Goal: Task Accomplishment & Management: Manage account settings

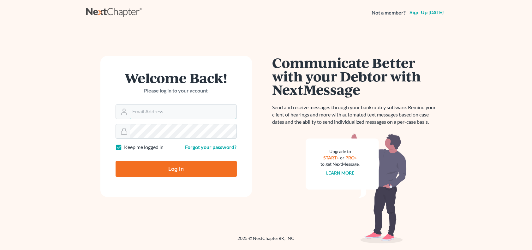
type input "[PERSON_NAME][EMAIL_ADDRESS][DOMAIN_NAME]"
click at [178, 169] on input "Log In" at bounding box center [176, 169] width 121 height 16
type input "Thinking..."
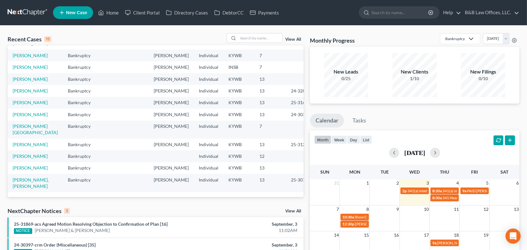
scroll to position [126, 0]
click at [288, 211] on link "View All" at bounding box center [294, 211] width 16 height 4
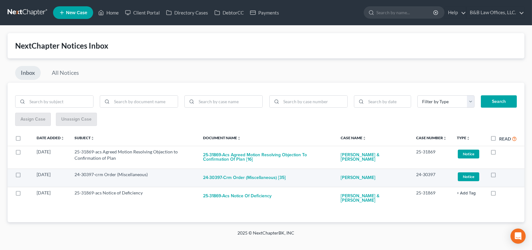
click at [499, 176] on label at bounding box center [499, 176] width 0 height 0
click at [502, 176] on input "checkbox" at bounding box center [504, 174] width 4 height 4
checkbox input "true"
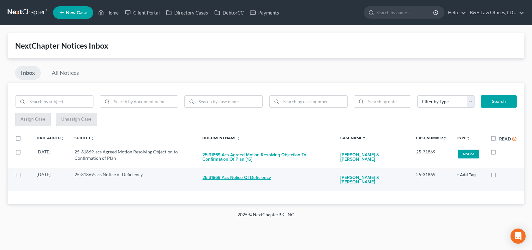
click at [229, 176] on button "25-31869-acs Notice of Deficiency" at bounding box center [237, 178] width 69 height 13
checkbox input "true"
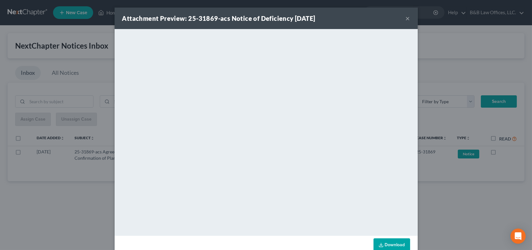
click at [406, 19] on button "×" at bounding box center [408, 19] width 4 height 8
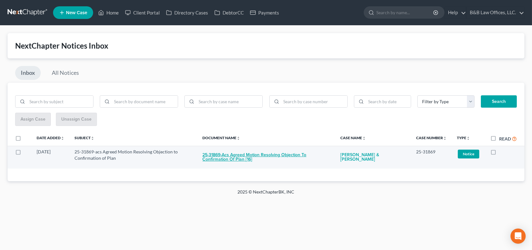
click at [289, 153] on button "25-31869-acs Agreed Motion Resolving Objection to Confirmation of Plan [16]" at bounding box center [267, 157] width 128 height 17
checkbox input "true"
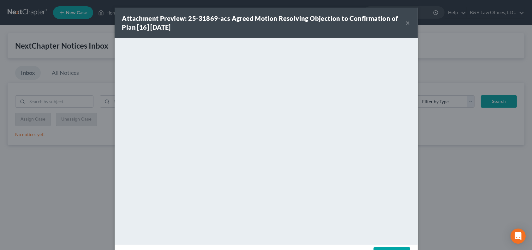
click at [406, 22] on button "×" at bounding box center [408, 23] width 4 height 8
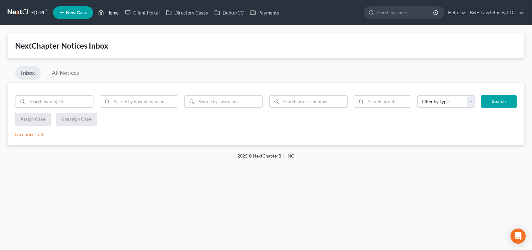
click at [111, 13] on link "Home" at bounding box center [108, 12] width 27 height 11
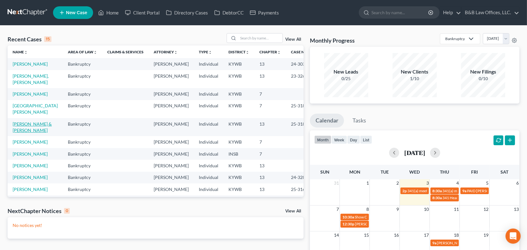
click at [25, 133] on link "[PERSON_NAME] & [PERSON_NAME]" at bounding box center [32, 127] width 39 height 12
select select "2"
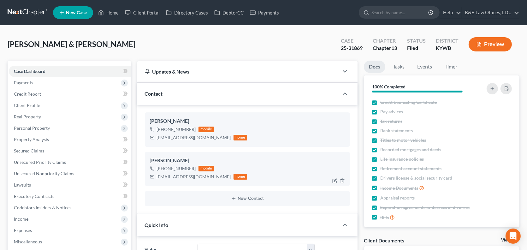
scroll to position [1847, 0]
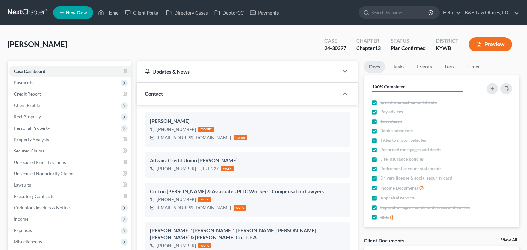
select select "13"
select select "2"
select select "0"
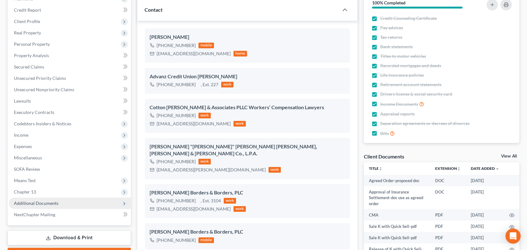
scroll to position [95, 0]
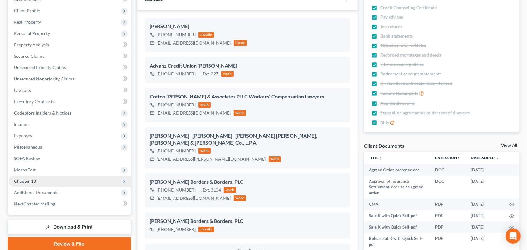
click at [50, 183] on span "Chapter 13" at bounding box center [70, 181] width 122 height 11
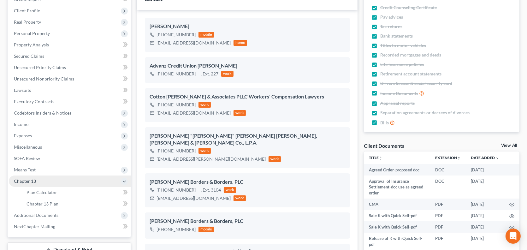
click at [50, 183] on span "Chapter 13" at bounding box center [70, 181] width 122 height 11
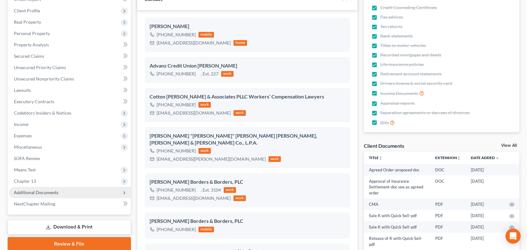
click at [48, 192] on span "Additional Documents" at bounding box center [36, 192] width 45 height 5
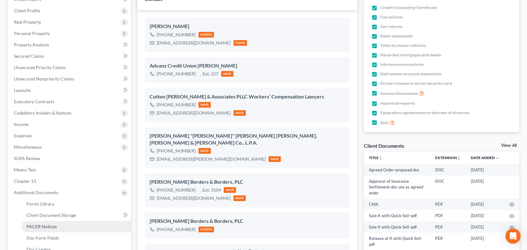
click at [50, 227] on span "PACER Notices" at bounding box center [42, 226] width 30 height 5
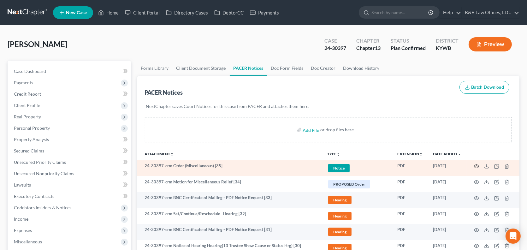
click at [475, 164] on icon "button" at bounding box center [476, 166] width 5 height 5
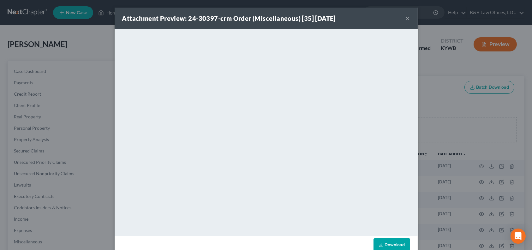
click at [406, 19] on button "×" at bounding box center [408, 19] width 4 height 8
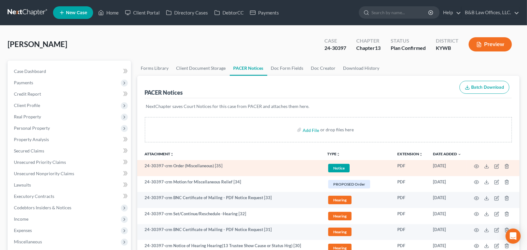
click at [332, 169] on span "Notice" at bounding box center [338, 168] width 21 height 9
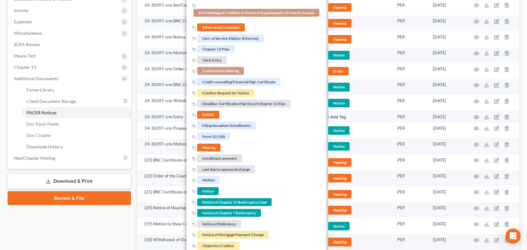
scroll to position [253, 0]
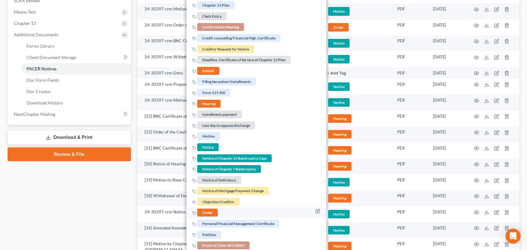
click at [205, 211] on span "Order" at bounding box center [207, 213] width 21 height 8
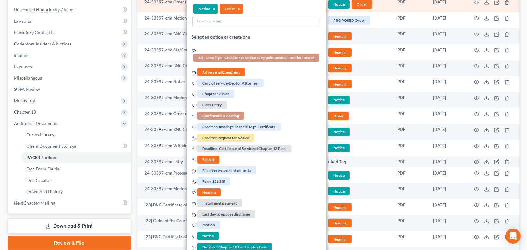
scroll to position [32, 0]
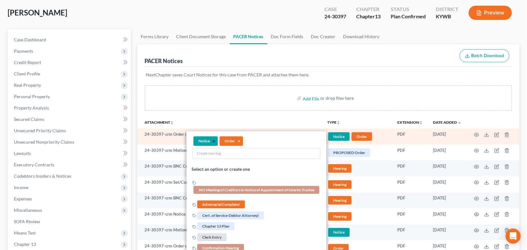
click at [215, 141] on button "×" at bounding box center [214, 142] width 3 height 6
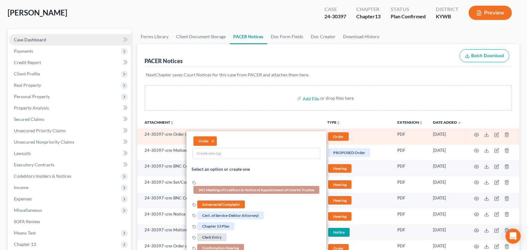
click at [37, 36] on link "Case Dashboard" at bounding box center [70, 39] width 122 height 11
select select "2"
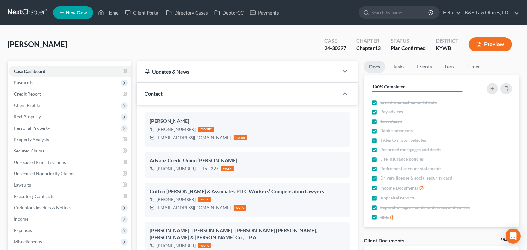
scroll to position [11116, 0]
click at [113, 13] on link "Home" at bounding box center [108, 12] width 27 height 11
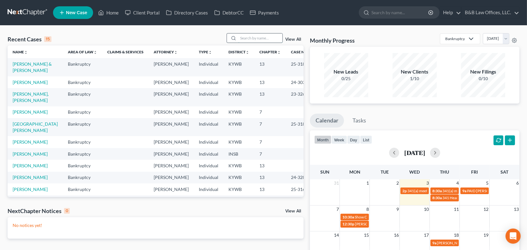
click at [252, 39] on input "search" at bounding box center [260, 37] width 44 height 9
type input "king"
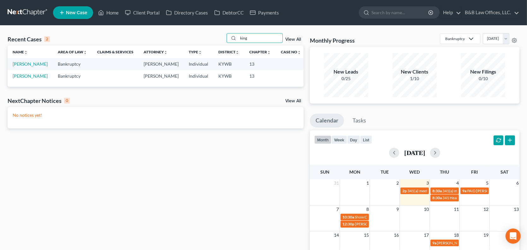
click at [25, 67] on td "King, Cortez" at bounding box center [30, 64] width 45 height 12
click at [27, 65] on link "King, Cortez" at bounding box center [30, 63] width 35 height 5
select select "2"
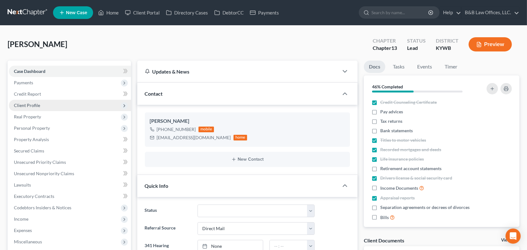
scroll to position [1786, 0]
click at [44, 101] on span "Client Profile" at bounding box center [70, 105] width 122 height 11
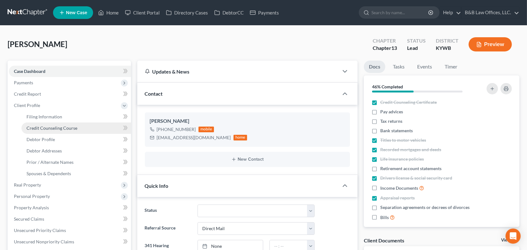
click at [44, 129] on span "Credit Counseling Course" at bounding box center [52, 127] width 51 height 5
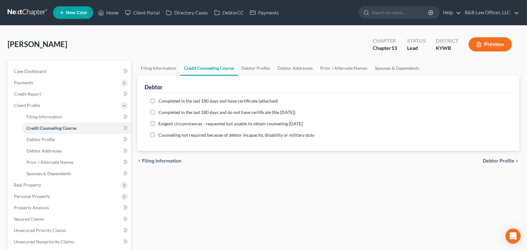
click at [159, 100] on label "Completed in the last 180 days and have certificate (attached)" at bounding box center [219, 101] width 120 height 6
click at [161, 100] on input "Completed in the last 180 days and have certificate (attached)" at bounding box center [163, 100] width 4 height 4
radio input "true"
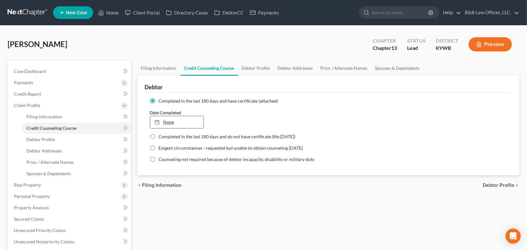
click at [164, 122] on link "None" at bounding box center [177, 122] width 54 height 12
type input "9/3/2025"
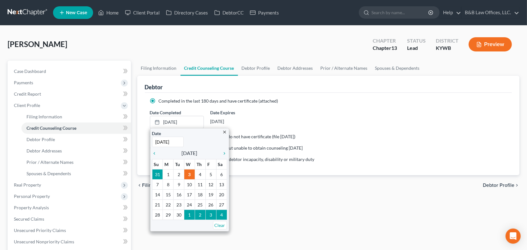
click at [358, 130] on ng-include "Completed in the last 180 days and have certificate (attached) Date Completed 9…" at bounding box center [329, 130] width 358 height 65
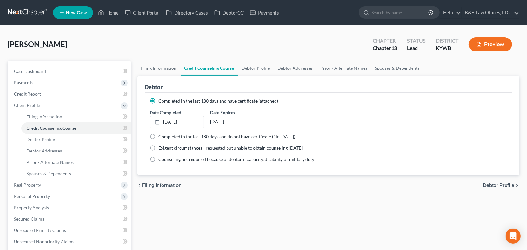
click at [505, 187] on span "Debtor Profile" at bounding box center [499, 185] width 32 height 5
select select "1"
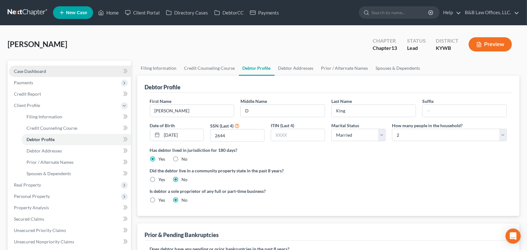
click at [45, 69] on span "Case Dashboard" at bounding box center [30, 71] width 32 height 5
select select "10"
select select "2"
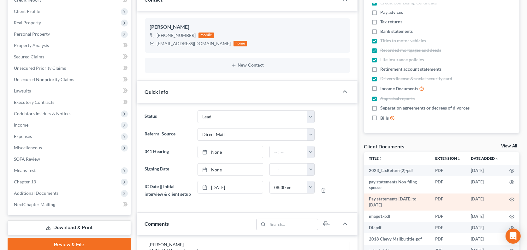
scroll to position [95, 0]
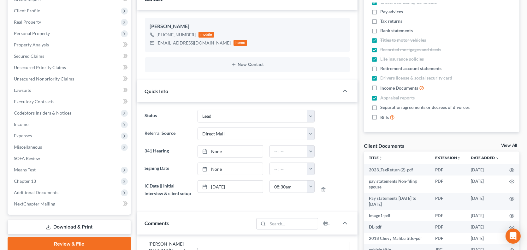
click at [506, 146] on link "View All" at bounding box center [510, 145] width 16 height 4
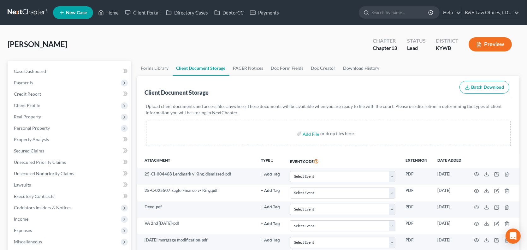
click at [303, 136] on div "Add File or drop files here" at bounding box center [328, 133] width 365 height 25
click at [305, 135] on input "file" at bounding box center [310, 133] width 15 height 11
type input "C:\fakepath\13858-KYW-CC-040048011 5.pdf"
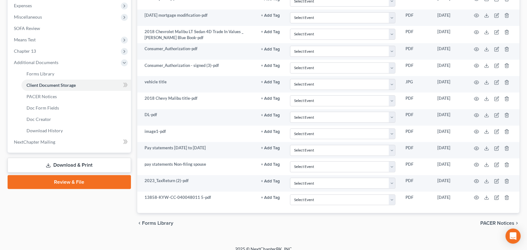
scroll to position [230, 0]
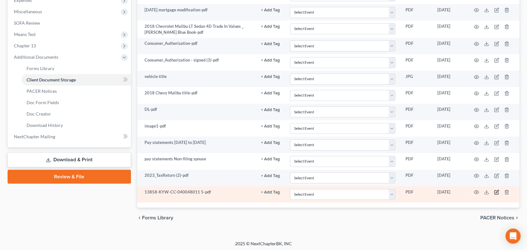
click at [497, 190] on icon "button" at bounding box center [497, 191] width 3 height 3
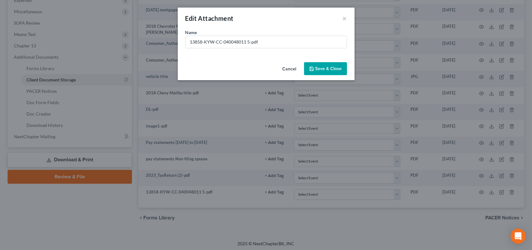
drag, startPoint x: 307, startPoint y: 48, endPoint x: 172, endPoint y: 48, distance: 135.5
click at [172, 48] on div "Edit Attachment × Name * 13858-KYW-CC-040048011 5-pdf Cancel Save & Close" at bounding box center [266, 125] width 532 height 250
click at [272, 42] on input "13858-KYW-CC-040048011 5-pdf" at bounding box center [266, 42] width 161 height 12
drag, startPoint x: 272, startPoint y: 42, endPoint x: 178, endPoint y: 32, distance: 94.3
click at [176, 35] on div "Edit Attachment × Name * 13858-KYW-CC-040048011 5-pdf Cancel Save & Close" at bounding box center [266, 125] width 532 height 250
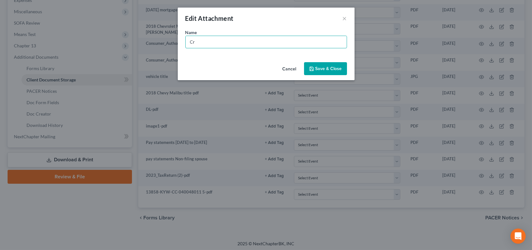
type input "C"
type input "Certificate of Credit Counseling"
click at [319, 71] on button "Save & Close" at bounding box center [325, 68] width 43 height 13
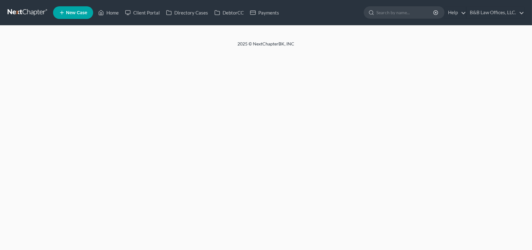
select select "2"
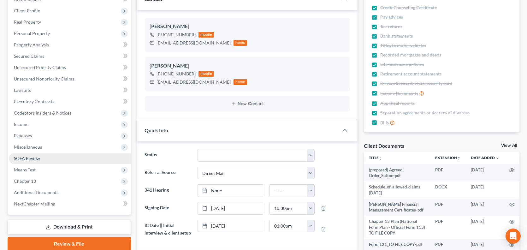
scroll to position [1847, 0]
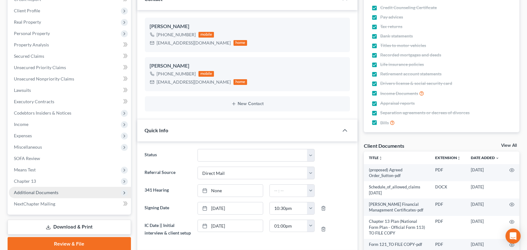
click at [34, 194] on span "Additional Documents" at bounding box center [36, 192] width 45 height 5
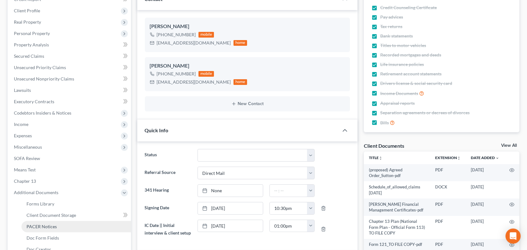
click at [49, 227] on span "PACER Notices" at bounding box center [42, 226] width 30 height 5
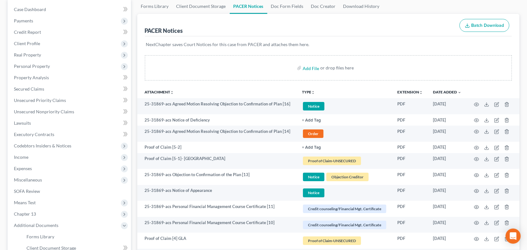
scroll to position [63, 0]
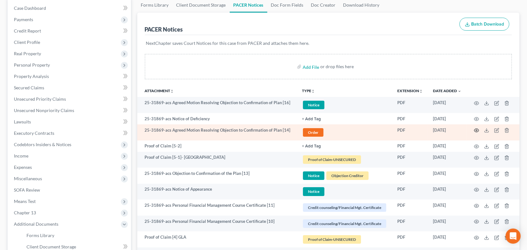
click at [476, 130] on circle "button" at bounding box center [476, 130] width 1 height 1
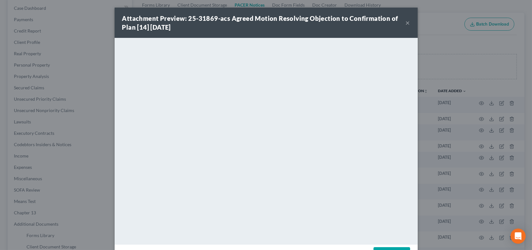
click at [406, 23] on button "×" at bounding box center [408, 23] width 4 height 8
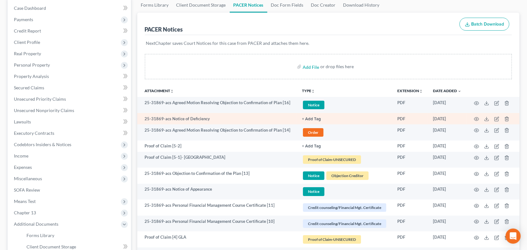
click at [317, 117] on button "+ Add Tag" at bounding box center [311, 119] width 19 height 4
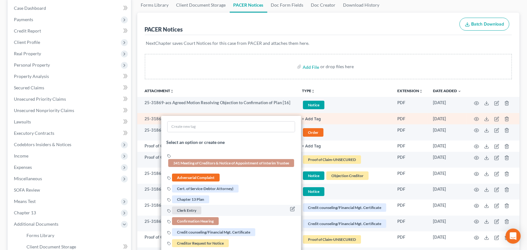
click at [185, 209] on span "Clerk Entry" at bounding box center [186, 210] width 29 height 8
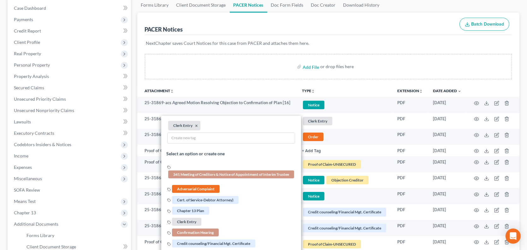
click at [290, 88] on th "Attachment unfold_more expand_more expand_less" at bounding box center [217, 90] width 160 height 13
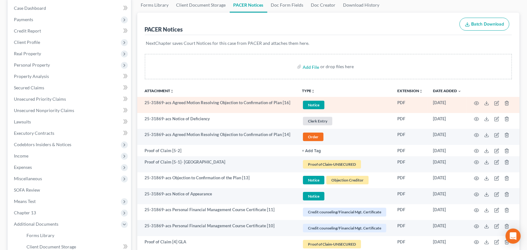
click at [312, 101] on span "Notice" at bounding box center [313, 105] width 21 height 9
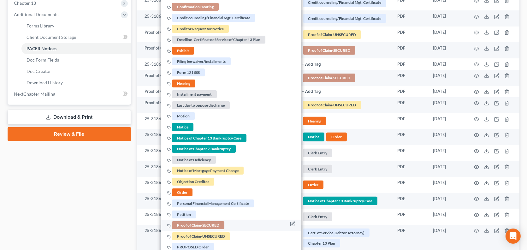
scroll to position [284, 0]
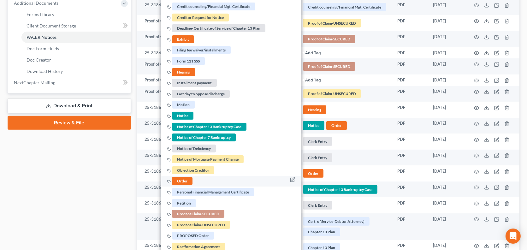
click at [185, 180] on span "Order" at bounding box center [182, 182] width 21 height 8
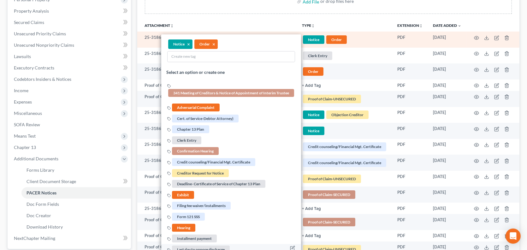
scroll to position [126, 0]
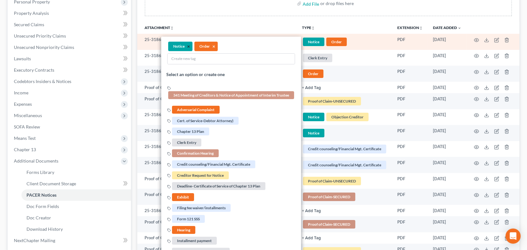
click at [189, 45] on button "×" at bounding box center [188, 47] width 3 height 6
click at [276, 13] on div "Add File or drop files here" at bounding box center [329, 3] width 368 height 25
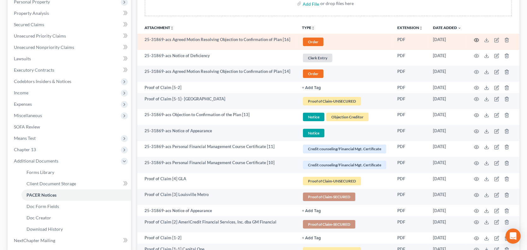
click at [477, 39] on icon "button" at bounding box center [476, 40] width 5 height 5
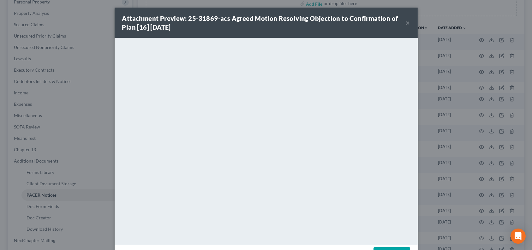
click at [406, 21] on button "×" at bounding box center [408, 23] width 4 height 8
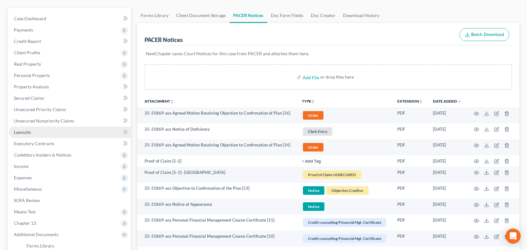
scroll to position [0, 0]
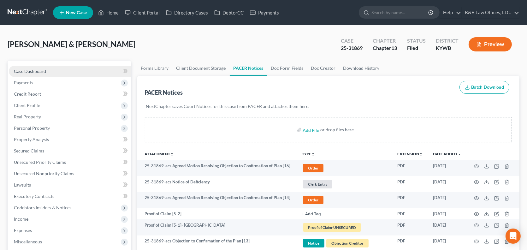
click at [45, 69] on span "Case Dashboard" at bounding box center [30, 71] width 32 height 5
select select "6"
select select "2"
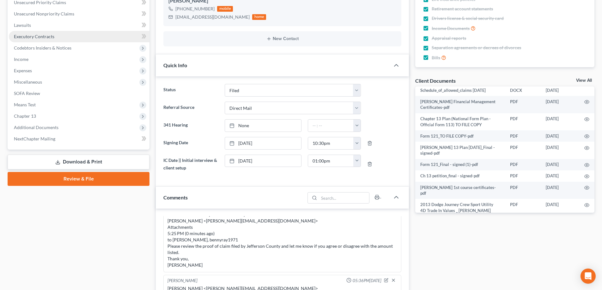
scroll to position [126, 0]
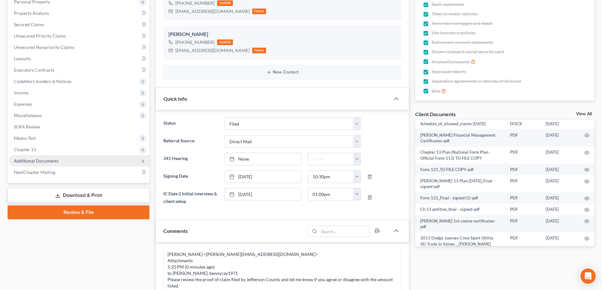
click at [69, 165] on span "Additional Documents" at bounding box center [79, 160] width 141 height 11
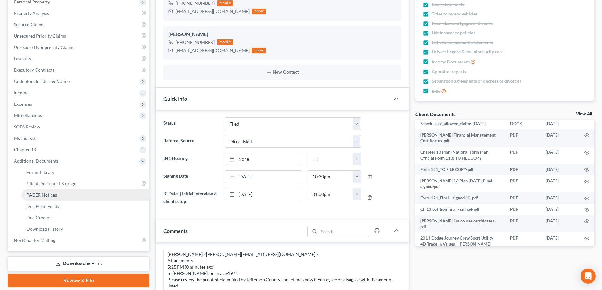
click at [69, 198] on link "PACER Notices" at bounding box center [85, 195] width 128 height 11
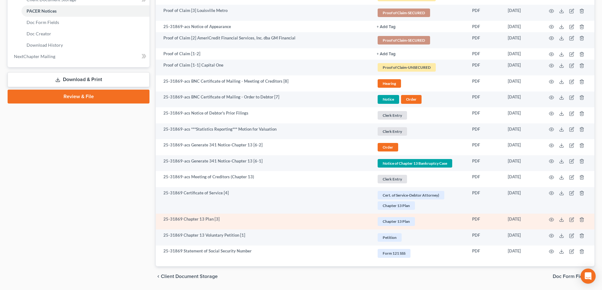
scroll to position [331, 0]
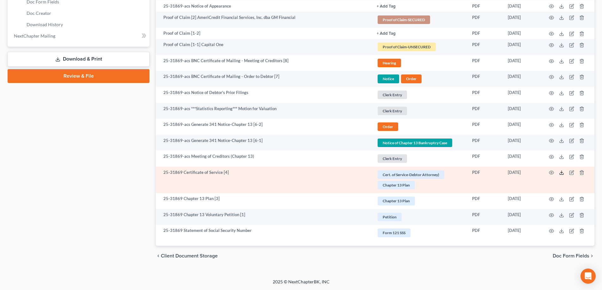
click at [532, 173] on icon at bounding box center [561, 172] width 5 height 5
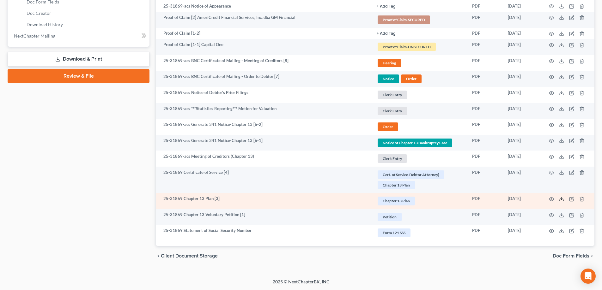
click at [532, 201] on icon at bounding box center [561, 199] width 5 height 5
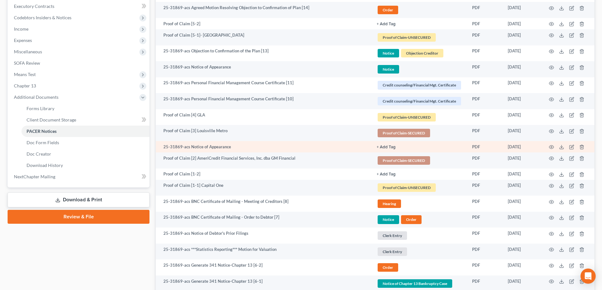
scroll to position [205, 0]
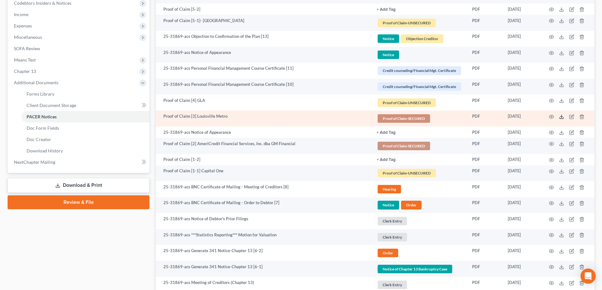
click at [532, 117] on icon at bounding box center [561, 116] width 5 height 5
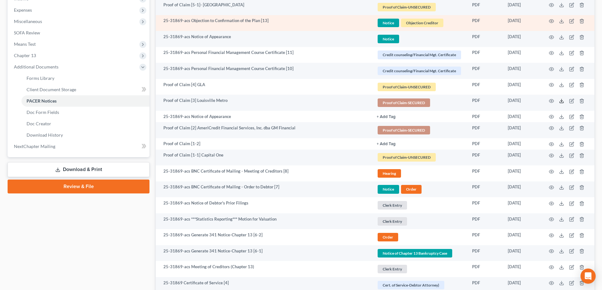
scroll to position [236, 0]
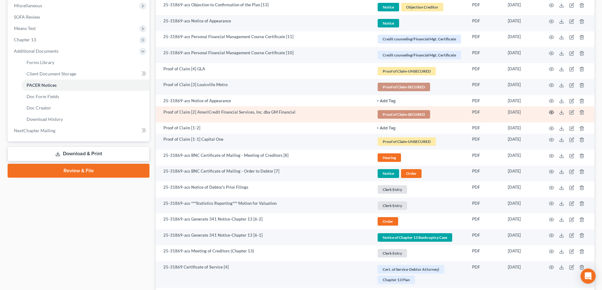
click at [532, 113] on circle "button" at bounding box center [551, 112] width 1 height 1
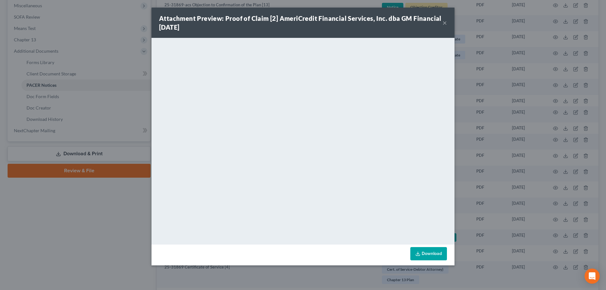
click at [443, 22] on button "×" at bounding box center [445, 23] width 4 height 8
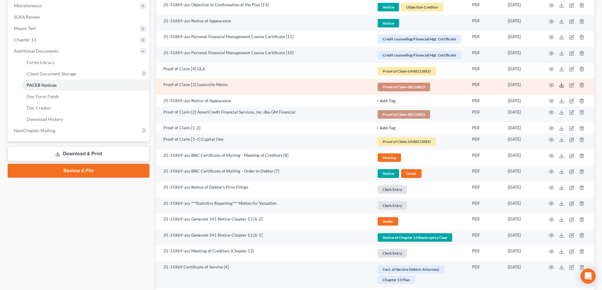
click at [532, 86] on icon at bounding box center [561, 85] width 5 height 5
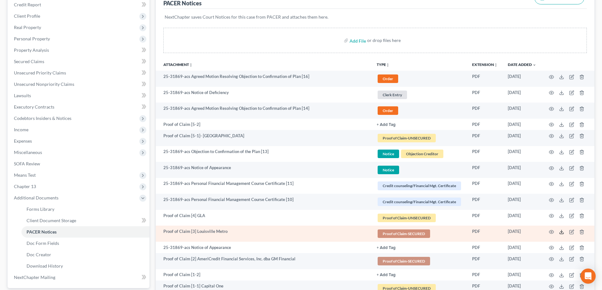
scroll to position [78, 0]
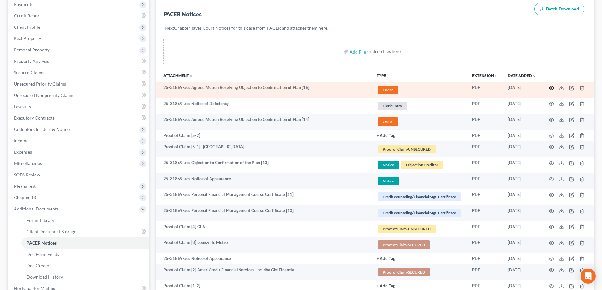
click at [532, 89] on icon "button" at bounding box center [551, 88] width 5 height 5
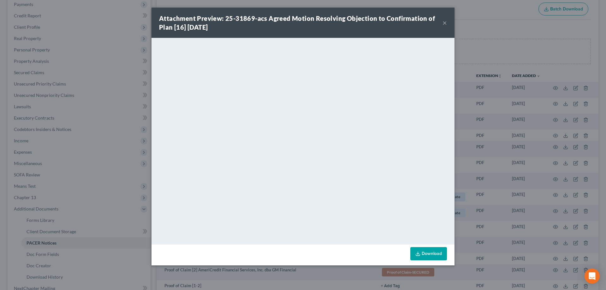
click at [443, 25] on button "×" at bounding box center [445, 23] width 4 height 8
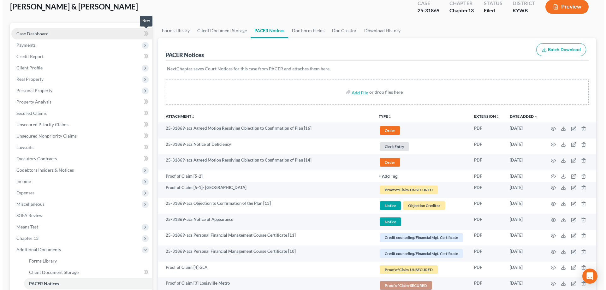
scroll to position [0, 0]
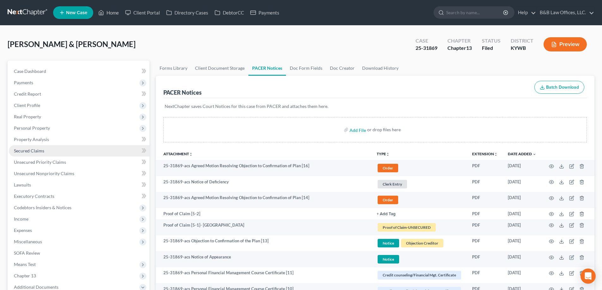
click at [39, 151] on span "Secured Claims" at bounding box center [29, 150] width 30 height 5
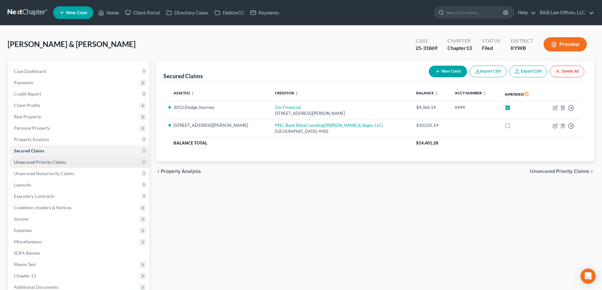
click at [34, 159] on span "Unsecured Priority Claims" at bounding box center [40, 161] width 52 height 5
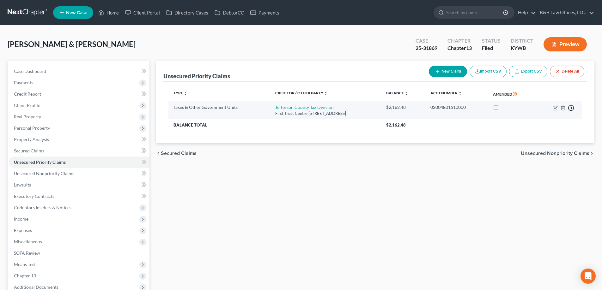
click at [532, 109] on icon "button" at bounding box center [571, 108] width 6 height 6
click at [532, 114] on link "Move to D" at bounding box center [541, 112] width 53 height 11
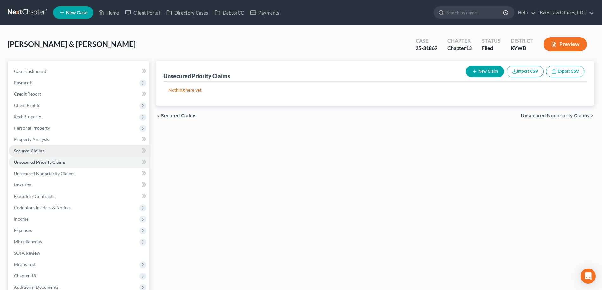
click at [60, 151] on link "Secured Claims" at bounding box center [79, 150] width 141 height 11
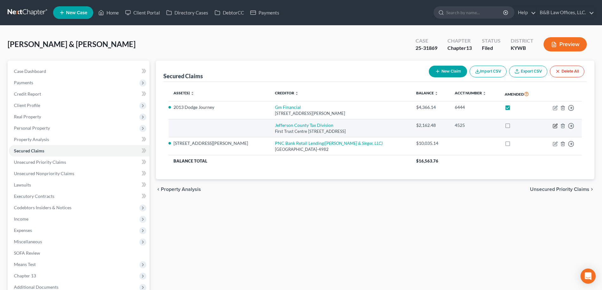
click at [532, 128] on icon "button" at bounding box center [554, 125] width 5 height 5
select select "18"
select select "2"
select select "0"
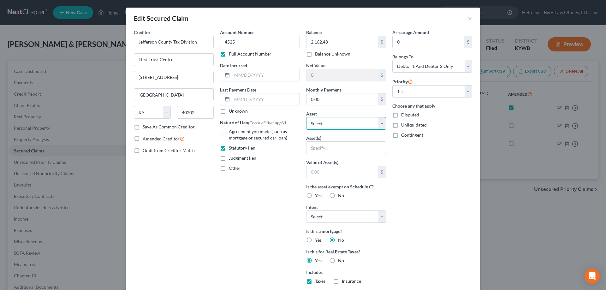
click at [384, 123] on select "Select Other Multiple Assets 2013 Dodge Journey - $3500.0 Clothing - Clothing -…" at bounding box center [346, 123] width 80 height 13
select select "7"
click at [306, 117] on select "Select Other Multiple Assets 2013 Dodge Journey - $3500.0 Clothing - Clothing -…" at bounding box center [346, 123] width 80 height 13
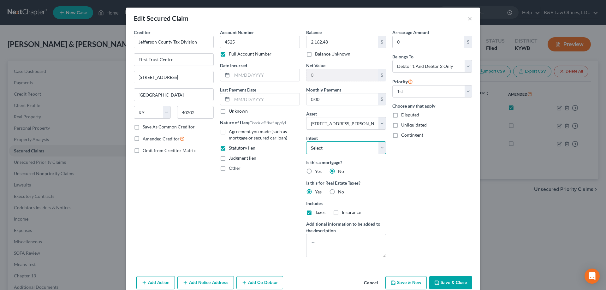
click at [378, 147] on select "Select Surrender Redeem Reaffirm Avoid Other" at bounding box center [346, 147] width 80 height 13
click at [418, 151] on div "Arrearage Amount 0 $ Belongs To * Select Debtor 1 Only Debtor 2 Only Debtor 1 A…" at bounding box center [432, 145] width 86 height 233
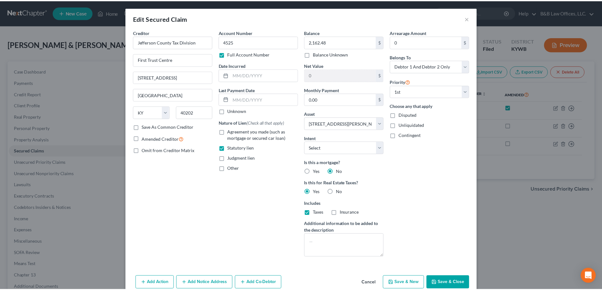
scroll to position [30, 0]
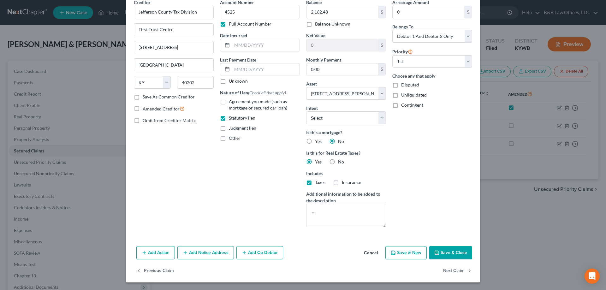
click at [453, 250] on button "Save & Close" at bounding box center [451, 252] width 43 height 13
select select
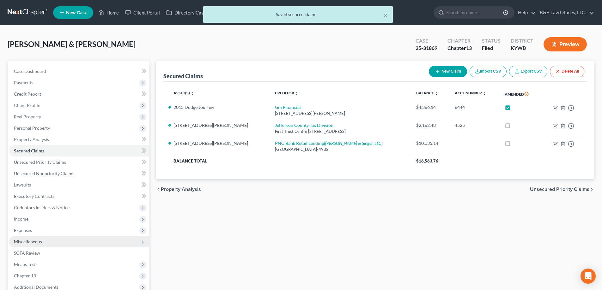
scroll to position [80, 0]
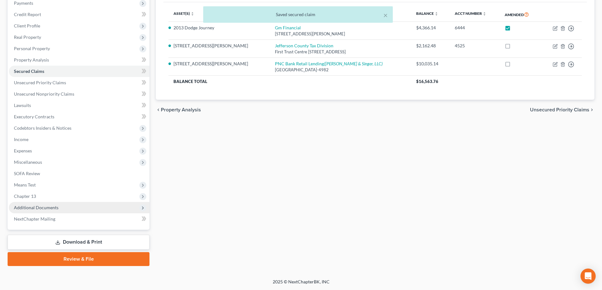
click at [47, 203] on span "Additional Documents" at bounding box center [79, 207] width 141 height 11
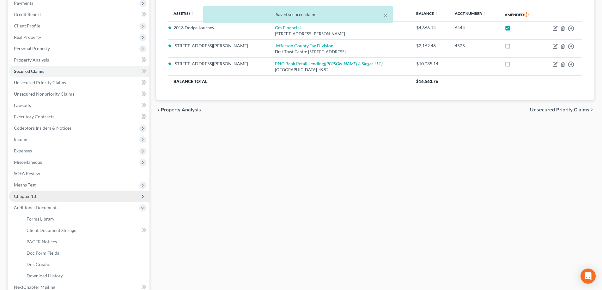
click at [48, 196] on span "Chapter 13" at bounding box center [79, 196] width 141 height 11
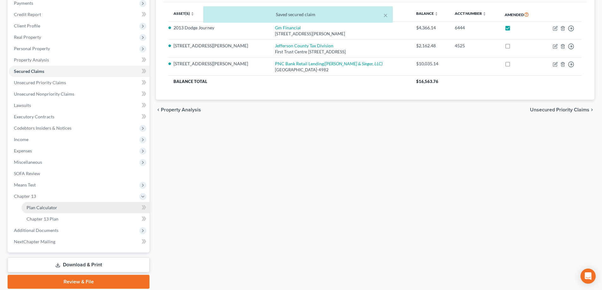
click at [56, 211] on link "Plan Calculator" at bounding box center [85, 207] width 128 height 11
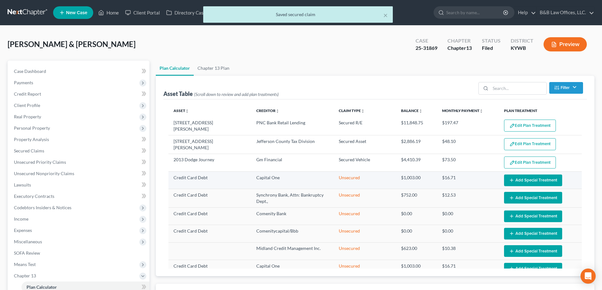
select select "59"
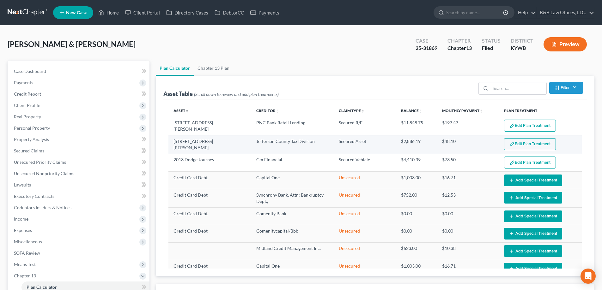
click at [530, 141] on button "Edit Plan Treatment" at bounding box center [530, 144] width 52 height 12
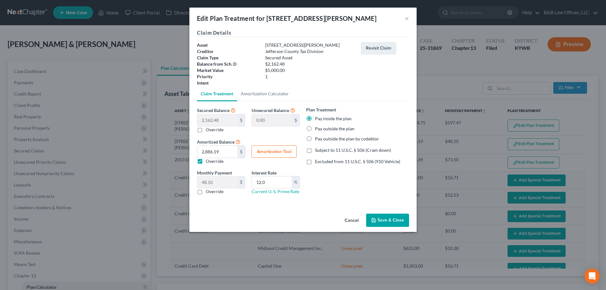
click at [277, 151] on button "Amortization Tool" at bounding box center [274, 152] width 45 height 13
type input "2,162.48"
type input "12.0"
type input "60"
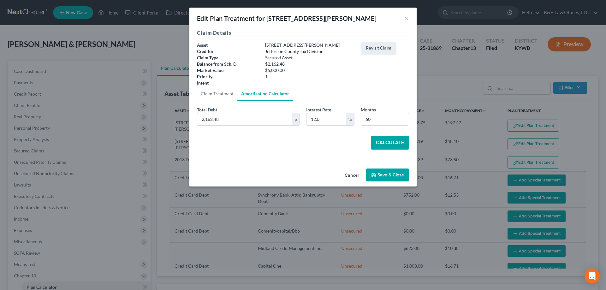
click at [391, 147] on button "Calculate" at bounding box center [390, 143] width 38 height 14
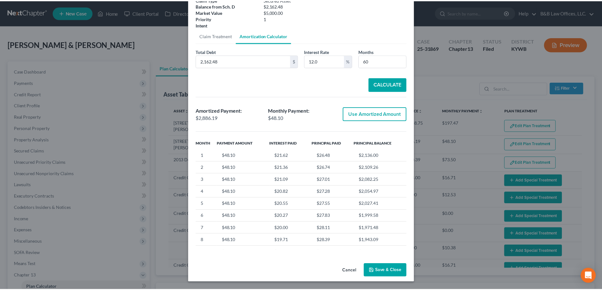
scroll to position [32, 0]
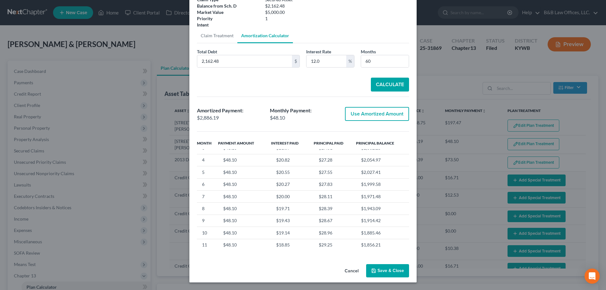
click at [388, 250] on button "Save & Close" at bounding box center [387, 270] width 43 height 13
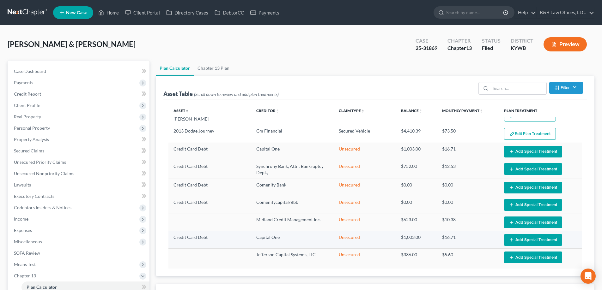
scroll to position [117, 0]
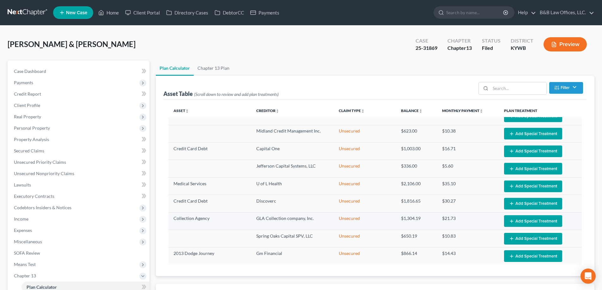
select select "59"
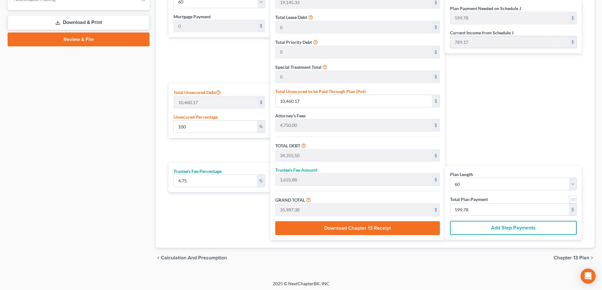
scroll to position [324, 0]
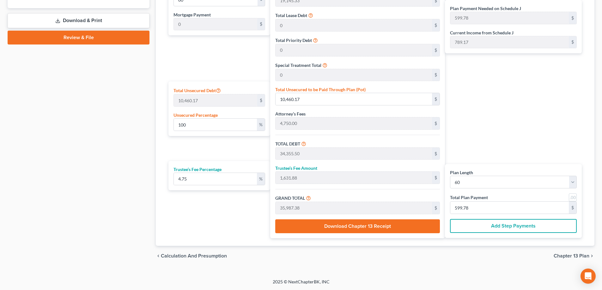
click at [532, 250] on span "Chapter 13 Plan" at bounding box center [571, 256] width 36 height 5
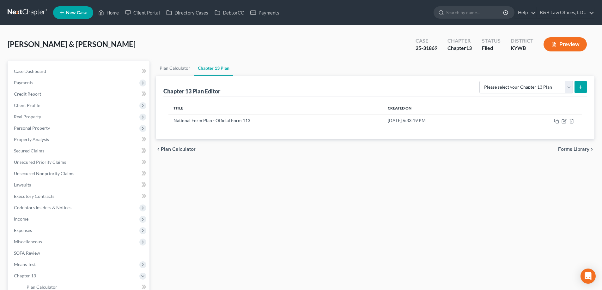
click at [532, 87] on icon "submit" at bounding box center [580, 87] width 5 height 5
click at [532, 87] on select "Please select your Chapter 13 Plan National Form Plan - Official Form 113" at bounding box center [525, 87] width 93 height 13
select select "0"
click at [481, 81] on select "Please select your Chapter 13 Plan National Form Plan - Official Form 113" at bounding box center [525, 87] width 93 height 13
click at [532, 86] on icon "submit" at bounding box center [580, 87] width 5 height 5
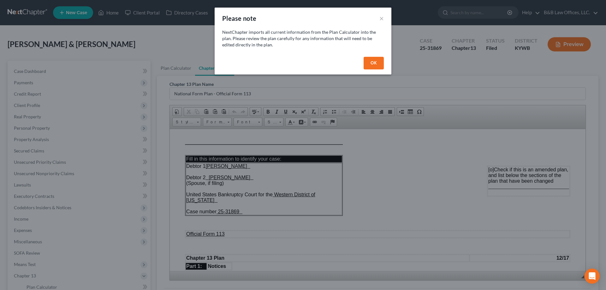
click at [373, 63] on button "OK" at bounding box center [374, 63] width 20 height 13
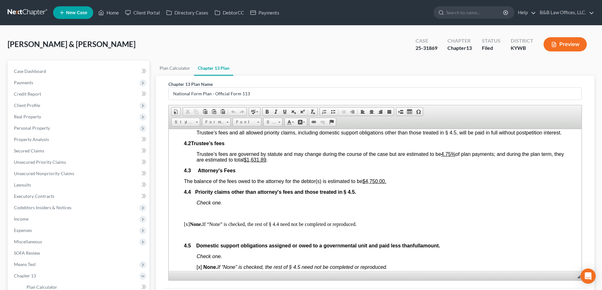
scroll to position [1042, 0]
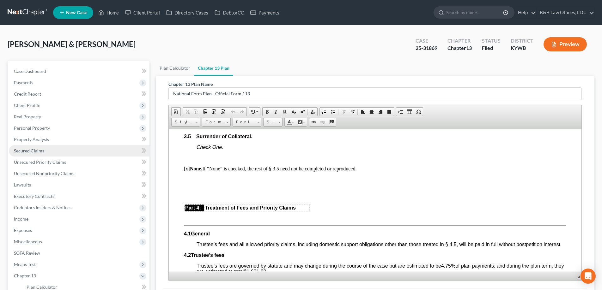
click at [36, 151] on span "Secured Claims" at bounding box center [29, 150] width 30 height 5
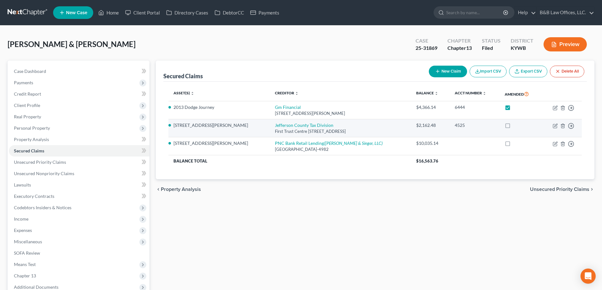
click at [513, 127] on label at bounding box center [513, 127] width 0 height 0
click at [516, 126] on input "checkbox" at bounding box center [518, 124] width 4 height 4
checkbox input "true"
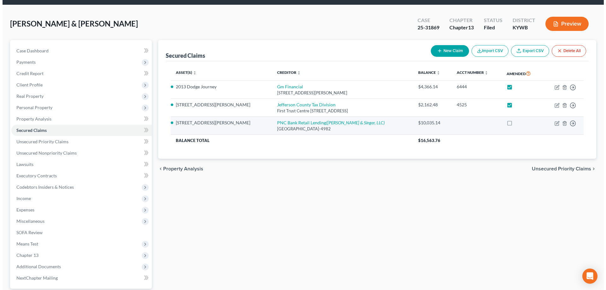
scroll to position [32, 0]
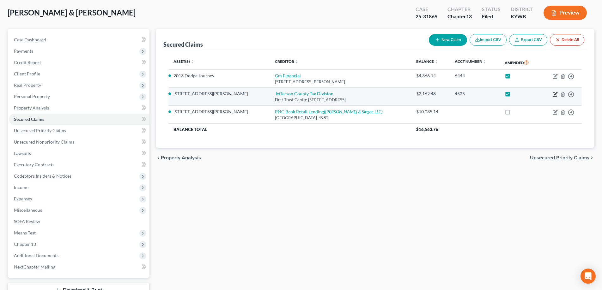
click at [532, 95] on icon "button" at bounding box center [554, 94] width 5 height 5
select select "18"
select select "7"
select select "2"
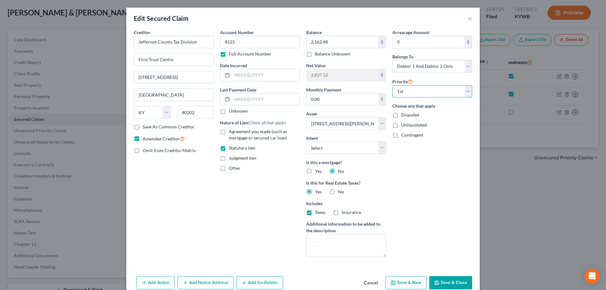
click at [453, 94] on select "Select 1st 2nd 3rd 4th 5th 6th 7th 8th 9th 10th 11th 12th 13th 14th 15th 16th 1…" at bounding box center [433, 91] width 80 height 13
select select "1"
click at [393, 85] on select "Select 1st 2nd 3rd 4th 5th 6th 7th 8th 9th 10th 11th 12th 13th 14th 15th 16th 1…" at bounding box center [433, 91] width 80 height 13
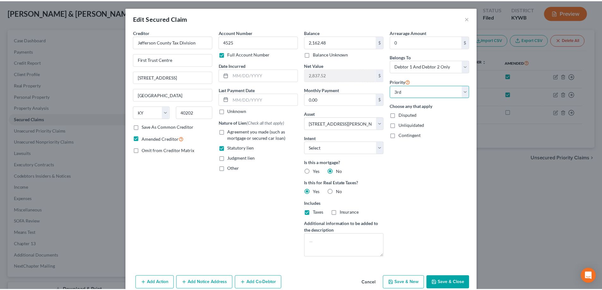
scroll to position [30, 0]
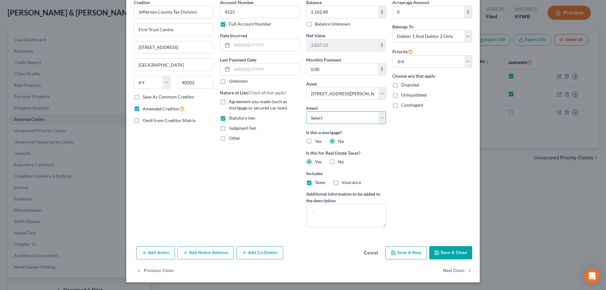
click at [381, 120] on select "Select Surrender Redeem Reaffirm Avoid Other" at bounding box center [346, 117] width 80 height 13
click at [456, 250] on button "Save & Close" at bounding box center [451, 252] width 43 height 13
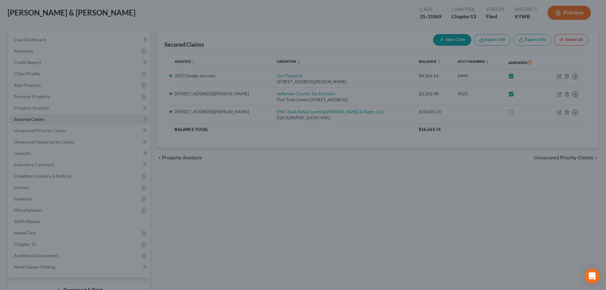
select select "7"
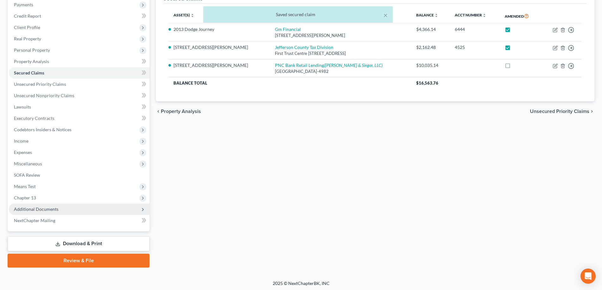
scroll to position [80, 0]
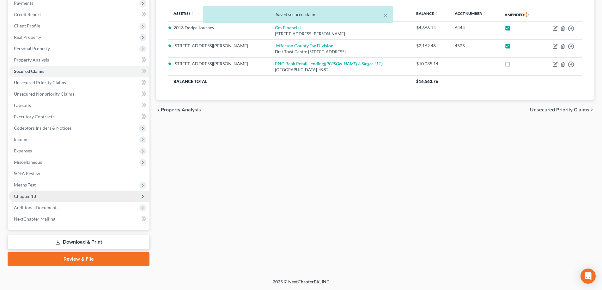
click at [81, 200] on span "Chapter 13" at bounding box center [79, 196] width 141 height 11
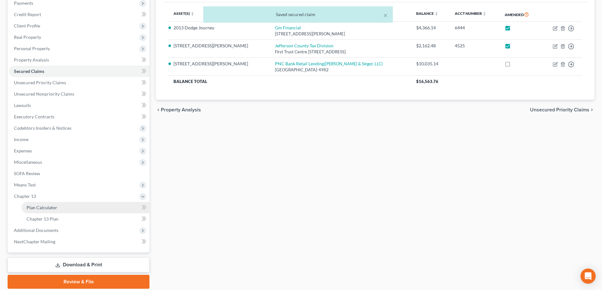
click at [81, 207] on link "Plan Calculator" at bounding box center [85, 207] width 128 height 11
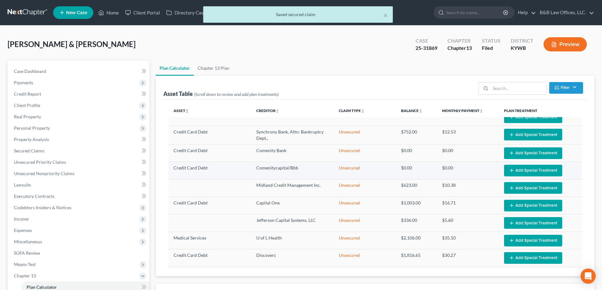
scroll to position [1, 0]
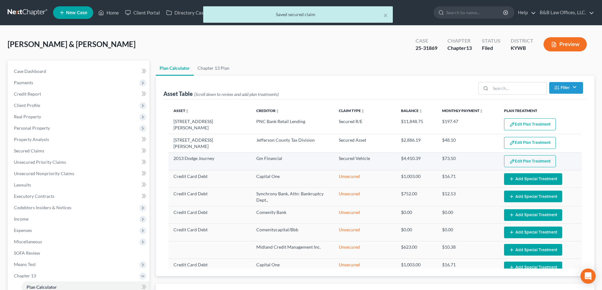
select select "59"
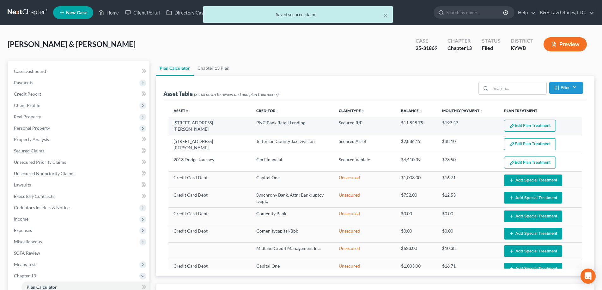
click at [529, 127] on button "Edit Plan Treatment" at bounding box center [530, 126] width 52 height 12
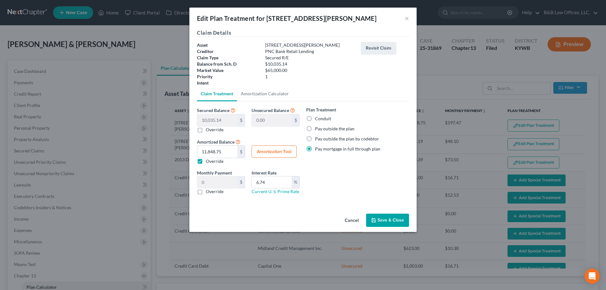
click at [379, 221] on button "Save & Close" at bounding box center [387, 220] width 43 height 13
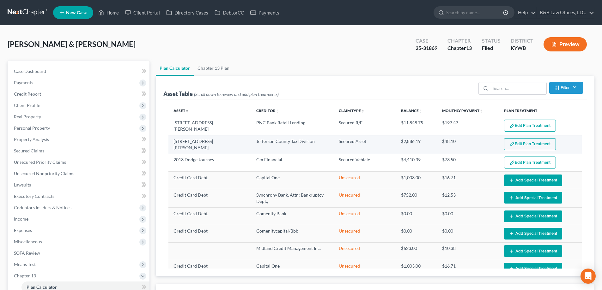
select select "59"
click at [509, 145] on img "button" at bounding box center [511, 143] width 5 height 5
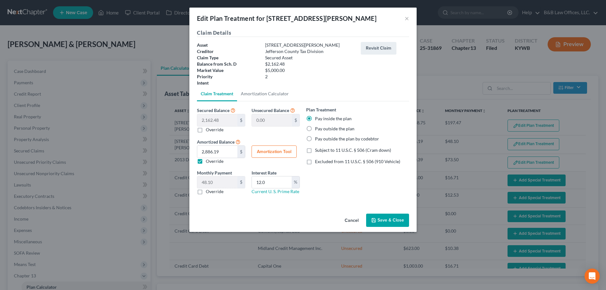
drag, startPoint x: 391, startPoint y: 221, endPoint x: 358, endPoint y: 202, distance: 37.6
click at [358, 202] on div "Edit Plan Treatment for 1910 Baird Street × Claim Details Asset 1910 Baird Stre…" at bounding box center [303, 120] width 227 height 225
click at [256, 150] on button "Amortization Tool" at bounding box center [274, 152] width 45 height 13
type input "2,162.48"
type input "12.0"
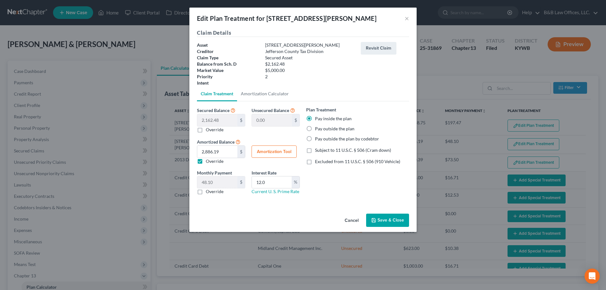
type input "60"
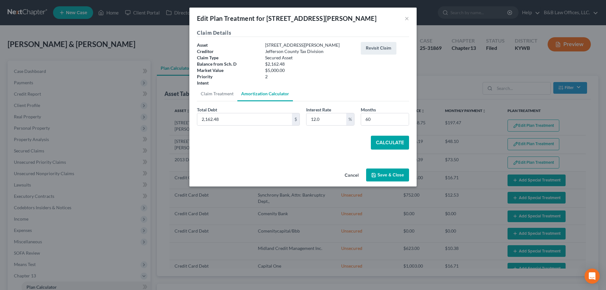
click at [389, 144] on button "Calculate" at bounding box center [390, 143] width 38 height 14
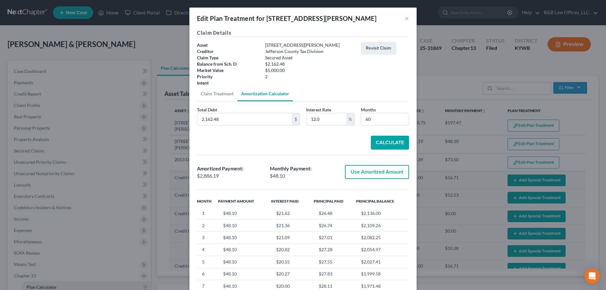
click at [379, 175] on button "Use Amortized Amount" at bounding box center [377, 172] width 64 height 14
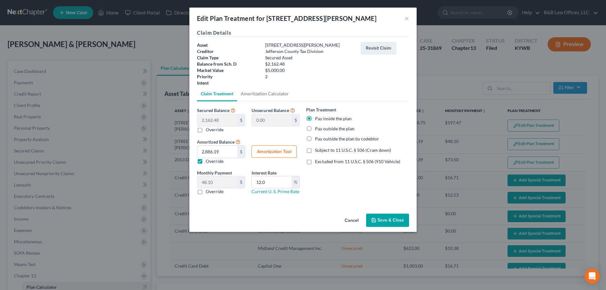
click at [383, 223] on button "Save & Close" at bounding box center [387, 220] width 43 height 13
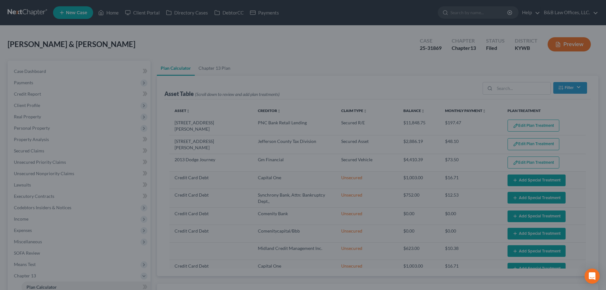
select select "59"
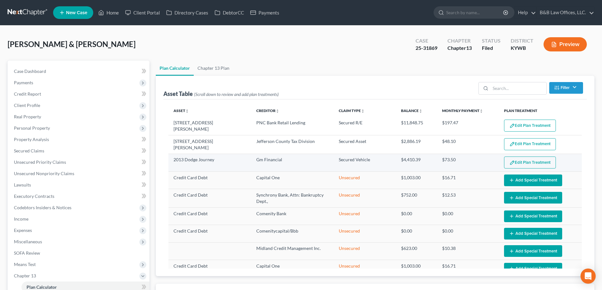
click at [517, 165] on button "Edit Plan Treatment" at bounding box center [530, 163] width 52 height 12
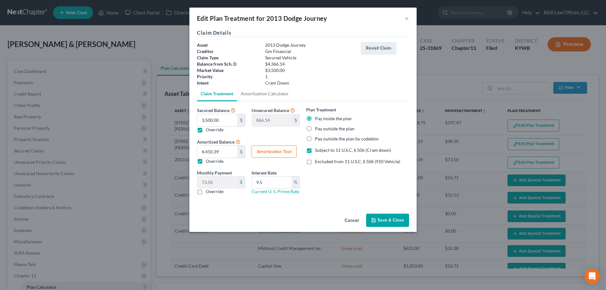
click at [390, 222] on button "Save & Close" at bounding box center [387, 220] width 43 height 13
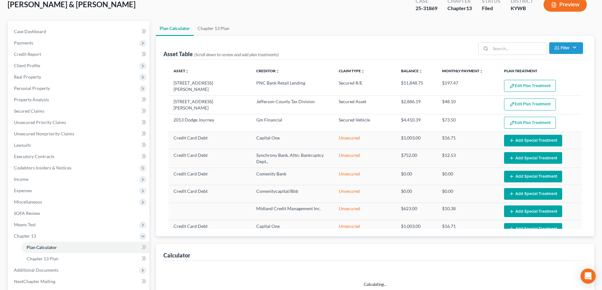
scroll to position [95, 0]
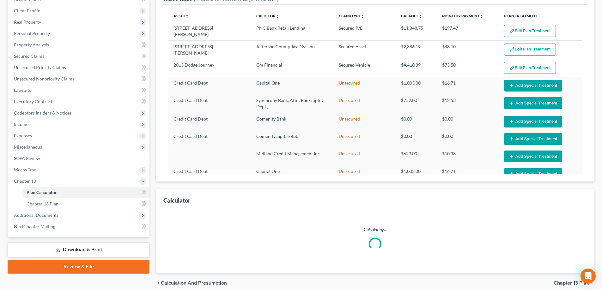
select select "59"
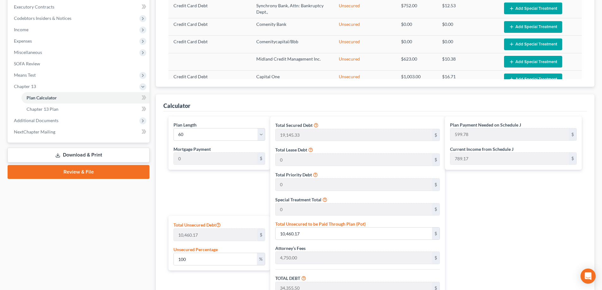
scroll to position [0, 0]
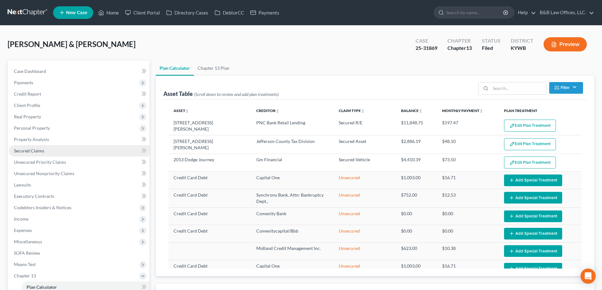
click at [43, 153] on span "Secured Claims" at bounding box center [29, 150] width 30 height 5
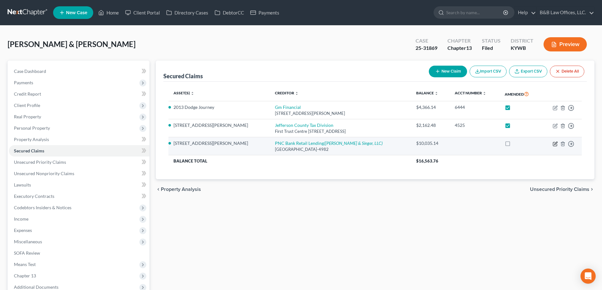
click at [532, 145] on icon "button" at bounding box center [554, 143] width 5 height 5
select select "36"
select select "3"
select select "0"
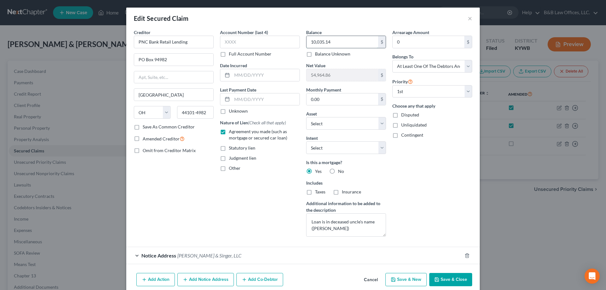
click at [342, 44] on input "10,035.14" at bounding box center [343, 42] width 72 height 12
click at [447, 250] on button "Save & Close" at bounding box center [451, 279] width 43 height 13
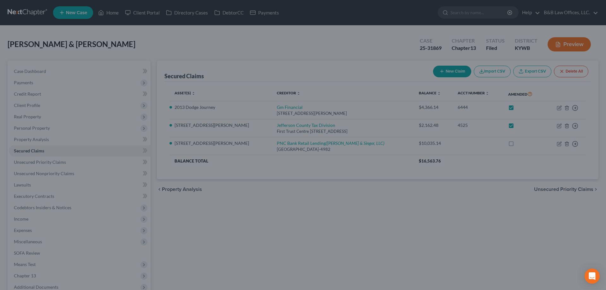
type input "13,777.00"
type input "51,223.00"
select select "17"
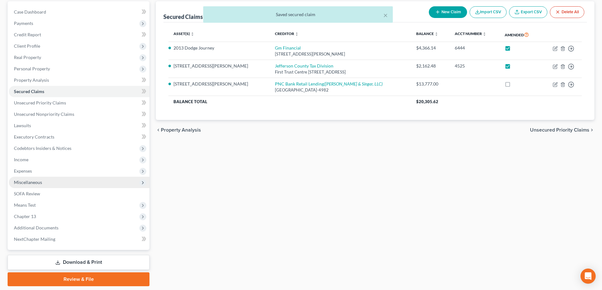
scroll to position [63, 0]
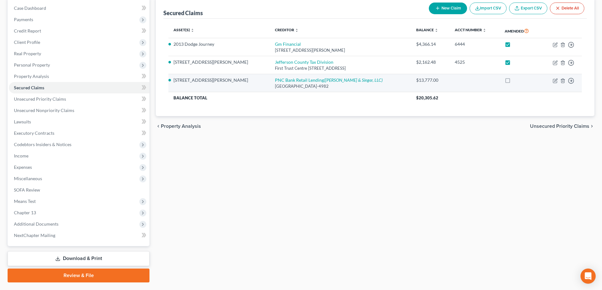
click at [507, 76] on td at bounding box center [519, 83] width 41 height 18
click at [513, 82] on label at bounding box center [513, 82] width 0 height 0
click at [516, 81] on input "checkbox" at bounding box center [518, 79] width 4 height 4
checkbox input "true"
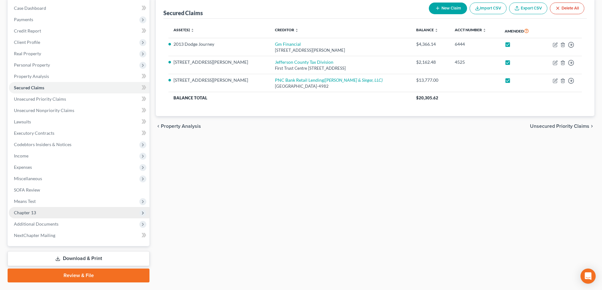
click at [44, 211] on span "Chapter 13" at bounding box center [79, 212] width 141 height 11
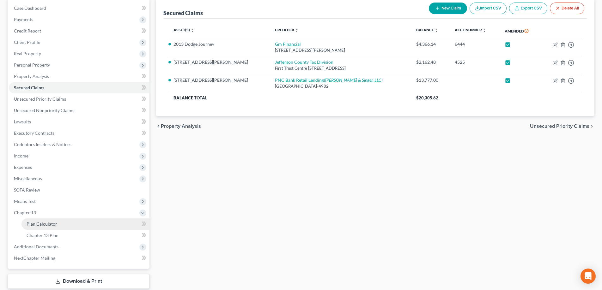
click at [51, 220] on link "Plan Calculator" at bounding box center [85, 224] width 128 height 11
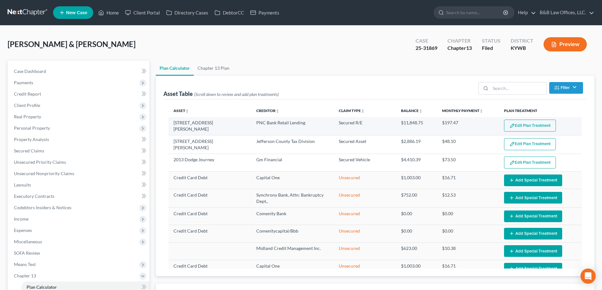
select select "59"
click at [512, 124] on button "Edit Plan Treatment" at bounding box center [530, 126] width 52 height 12
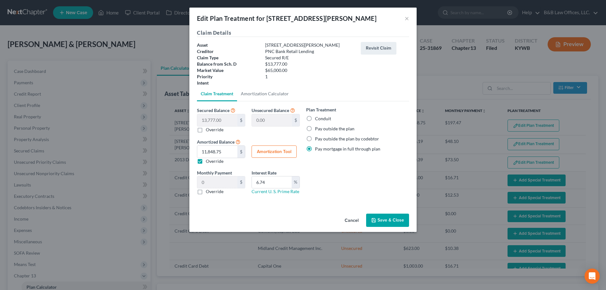
click at [206, 160] on label "Override" at bounding box center [215, 161] width 18 height 6
click at [208, 160] on input "Override" at bounding box center [210, 160] width 4 height 4
checkbox input "false"
click at [270, 150] on button "Amortization Tool" at bounding box center [274, 152] width 45 height 13
type input "13,777.00"
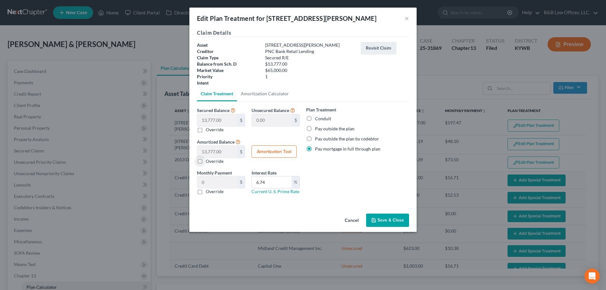
type input "6.74"
type input "60"
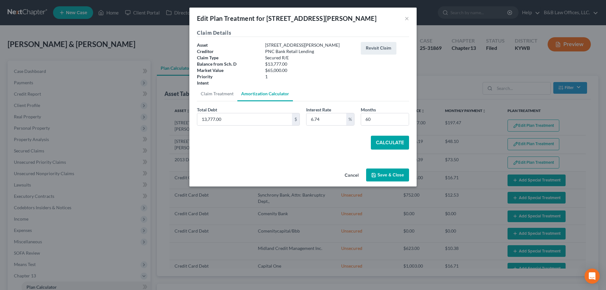
click at [386, 141] on button "Calculate" at bounding box center [390, 143] width 38 height 14
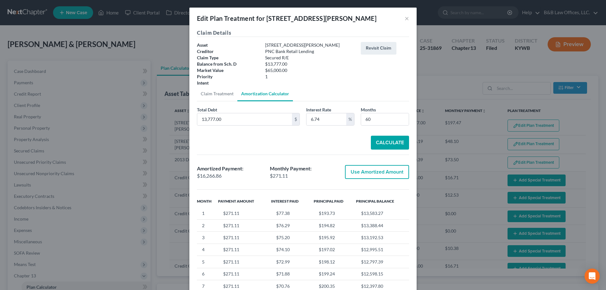
click at [375, 173] on button "Use Amortized Amount" at bounding box center [377, 172] width 64 height 14
type input "16,266.85"
checkbox input "true"
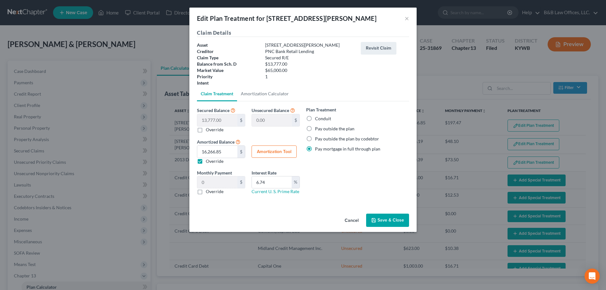
click at [384, 217] on button "Save & Close" at bounding box center [387, 220] width 43 height 13
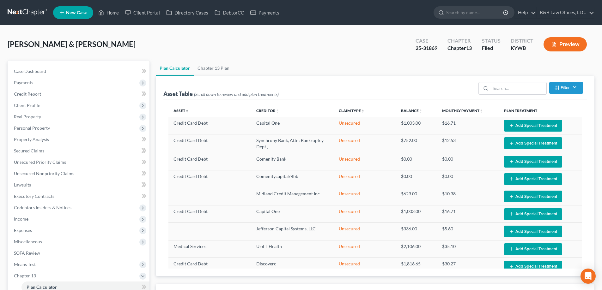
scroll to position [117, 0]
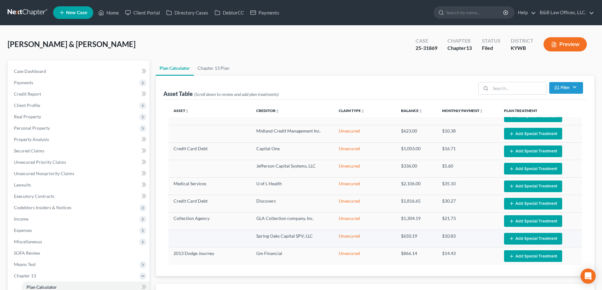
select select "59"
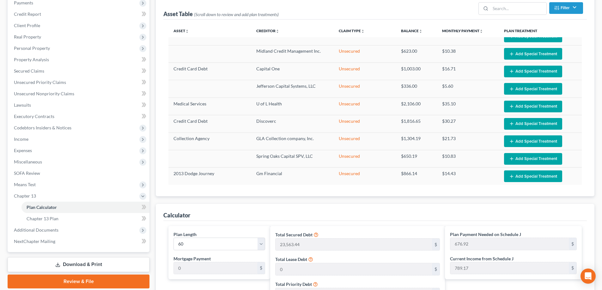
scroll to position [0, 0]
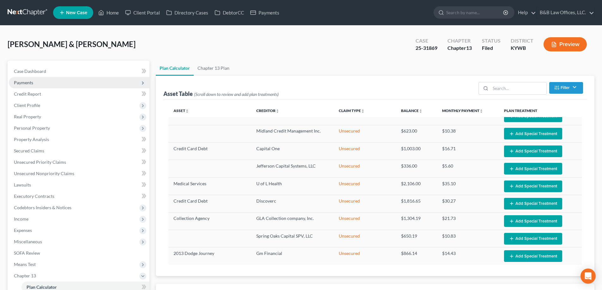
click at [34, 82] on span "Payments" at bounding box center [79, 82] width 141 height 11
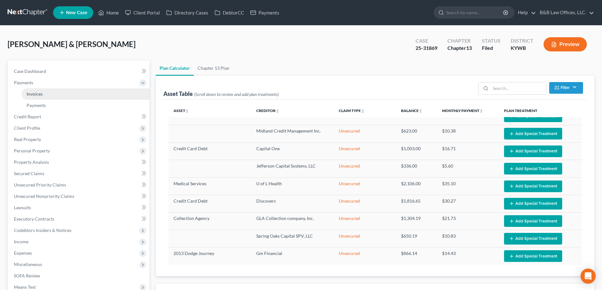
click at [36, 94] on span "Invoices" at bounding box center [35, 93] width 16 height 5
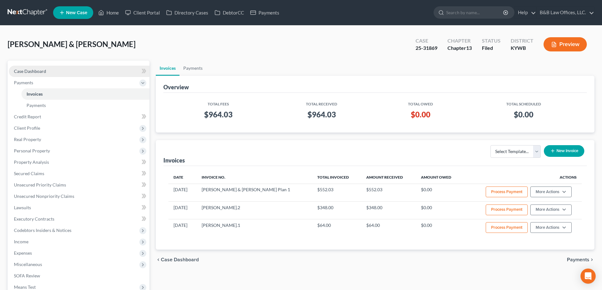
click at [42, 69] on span "Case Dashboard" at bounding box center [30, 71] width 32 height 5
select select "2"
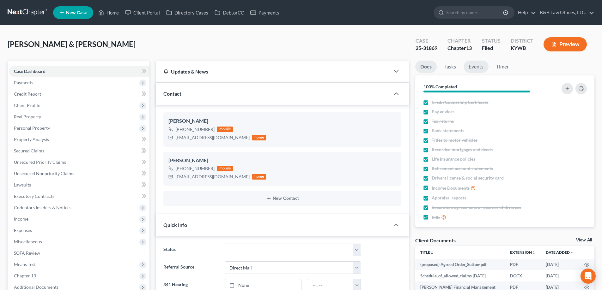
click at [473, 63] on link "Events" at bounding box center [475, 67] width 25 height 12
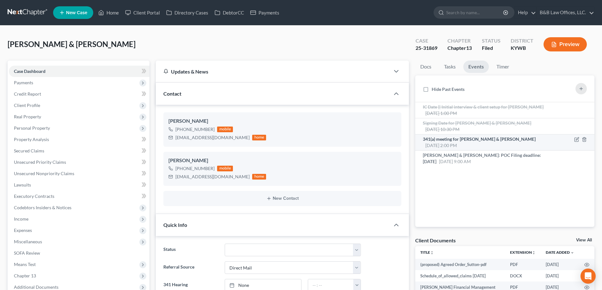
click at [460, 143] on div "341(a) meeting for Benny Sutton & Ericka Sutton Sep 3, 2025 2:00 PM" at bounding box center [483, 142] width 121 height 13
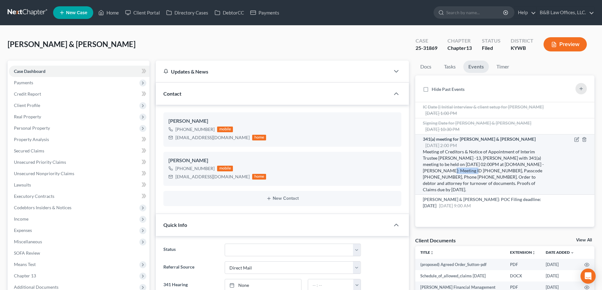
drag, startPoint x: 428, startPoint y: 170, endPoint x: 455, endPoint y: 171, distance: 26.5
click at [455, 171] on div "Meeting of Creditors & Notice of Appointment of Interim Trustee Lawrence -13, W…" at bounding box center [483, 171] width 121 height 44
copy div "798 722 8083"
drag, startPoint x: 477, startPoint y: 171, endPoint x: 501, endPoint y: 172, distance: 24.3
click at [501, 172] on div "Meeting of Creditors & Notice of Appointment of Interim Trustee Lawrence -13, W…" at bounding box center [483, 171] width 121 height 44
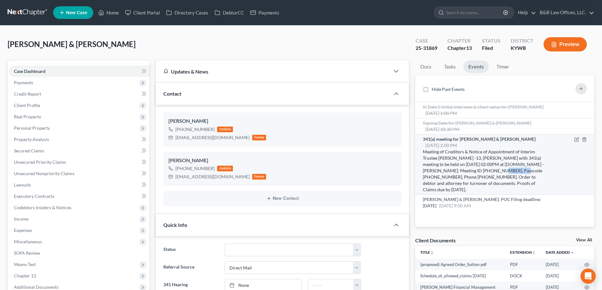
copy div "7071567638"
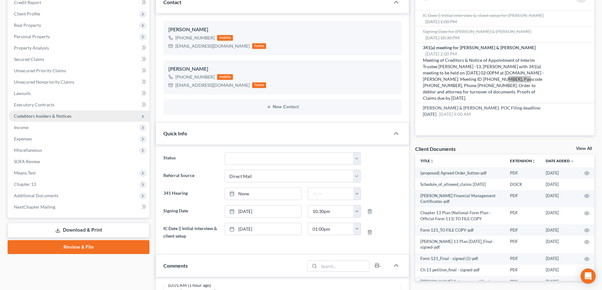
scroll to position [95, 0]
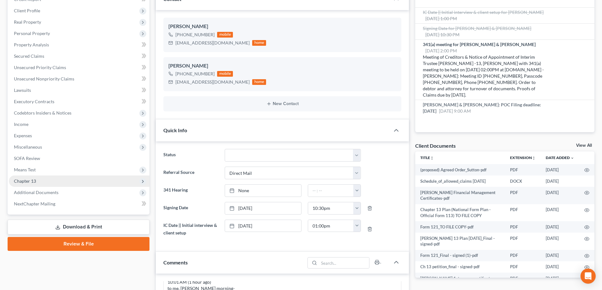
click at [50, 180] on span "Chapter 13" at bounding box center [79, 181] width 141 height 11
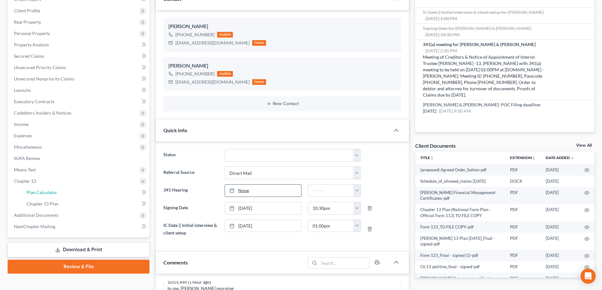
drag, startPoint x: 51, startPoint y: 193, endPoint x: 284, endPoint y: 187, distance: 233.5
click at [51, 193] on span "Plan Calculator" at bounding box center [42, 192] width 31 height 5
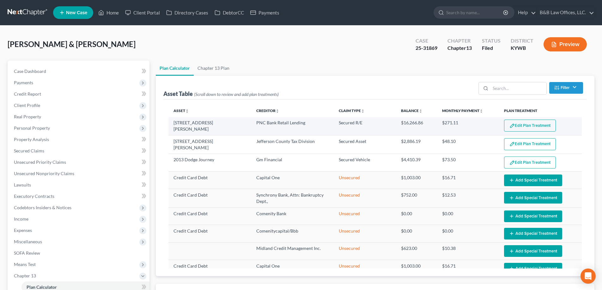
select select "59"
click at [520, 124] on button "Edit Plan Treatment" at bounding box center [530, 126] width 52 height 12
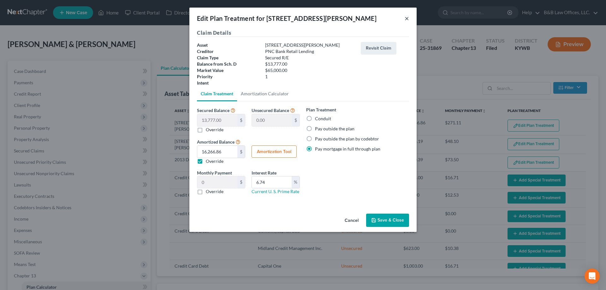
click at [408, 18] on button "×" at bounding box center [407, 19] width 4 height 8
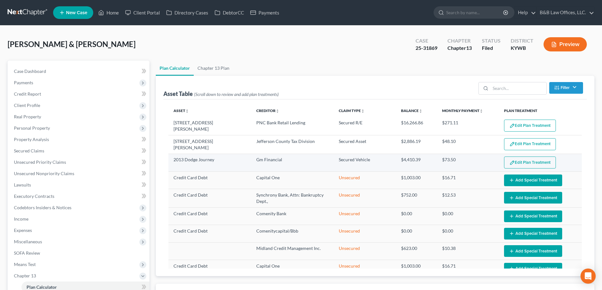
click at [515, 160] on button "Edit Plan Treatment" at bounding box center [530, 163] width 52 height 12
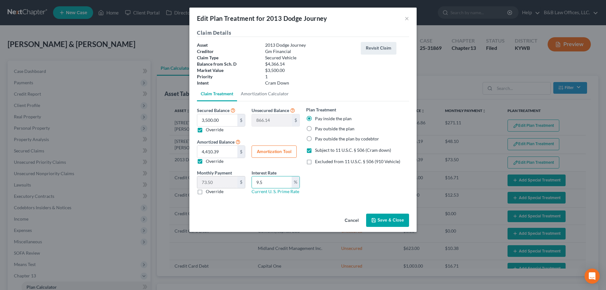
click at [229, 187] on div "Monthly Payment 73.50 $ 0.00 $ Override Interest Rate 9.5 % Current U. S. Prime…" at bounding box center [248, 185] width 109 height 31
type input "8.25"
click at [393, 223] on button "Save & Close" at bounding box center [387, 220] width 43 height 13
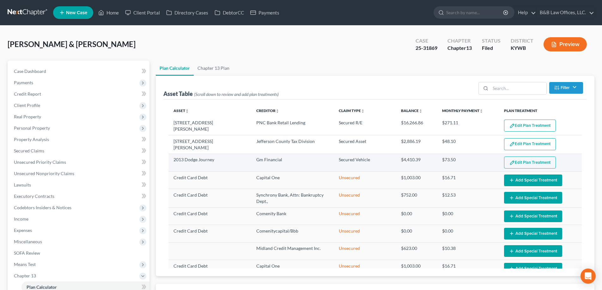
select select "59"
click at [524, 161] on button "Edit Plan Treatment" at bounding box center [530, 163] width 52 height 12
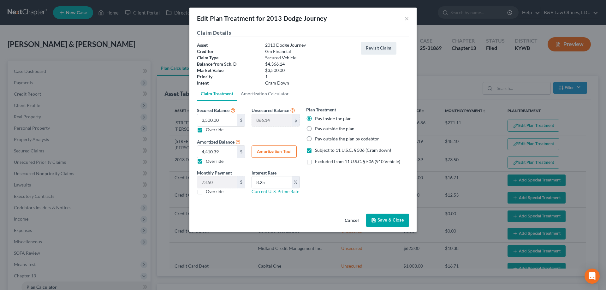
click at [262, 154] on button "Amortization Tool" at bounding box center [274, 152] width 45 height 13
type input "3,500.00"
type input "8.25"
type input "60"
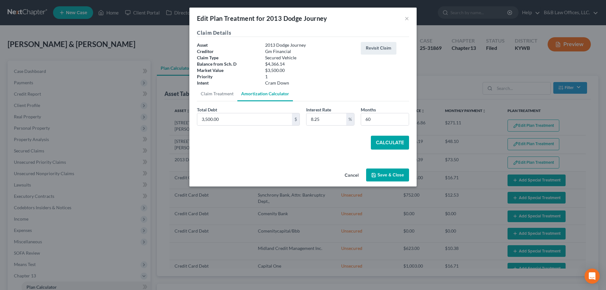
click at [392, 143] on button "Calculate" at bounding box center [390, 143] width 38 height 14
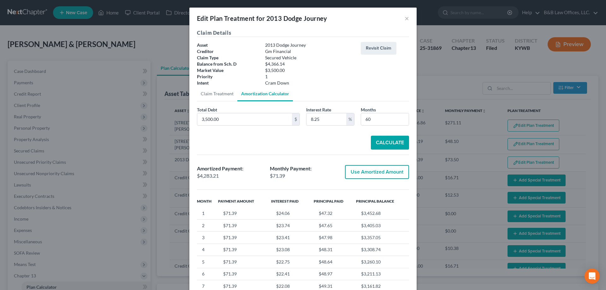
click at [378, 173] on button "Use Amortized Amount" at bounding box center [377, 172] width 64 height 14
type input "4,283.21"
type input "71.38"
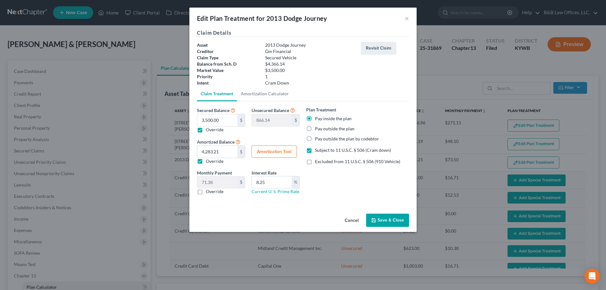
click at [385, 220] on button "Save & Close" at bounding box center [387, 220] width 43 height 13
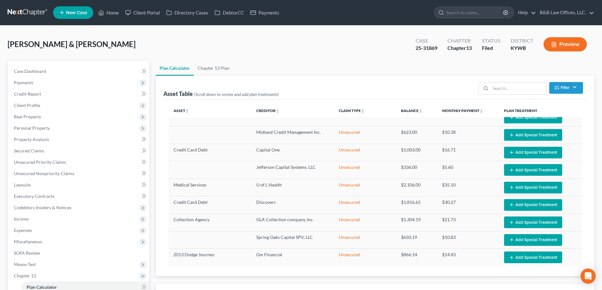
select select "59"
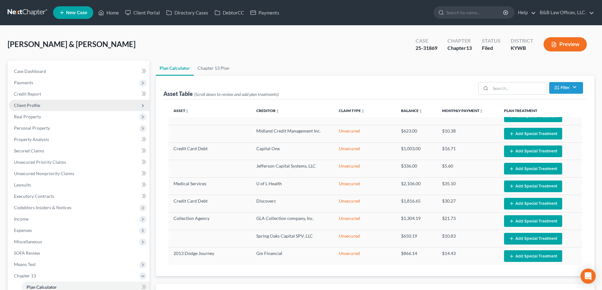
click at [41, 105] on span "Client Profile" at bounding box center [79, 105] width 141 height 11
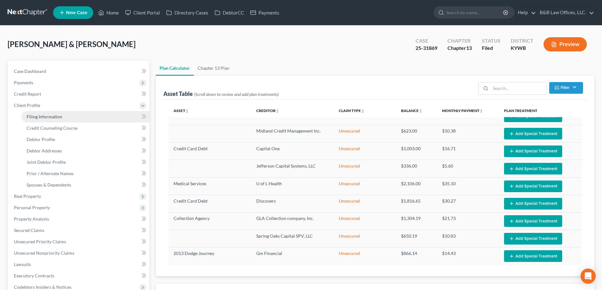
click at [48, 118] on span "Filing Information" at bounding box center [45, 116] width 36 height 5
select select "1"
select select "3"
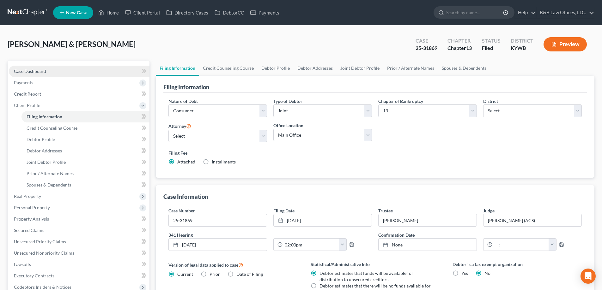
click at [54, 70] on link "Case Dashboard" at bounding box center [79, 71] width 141 height 11
select select "2"
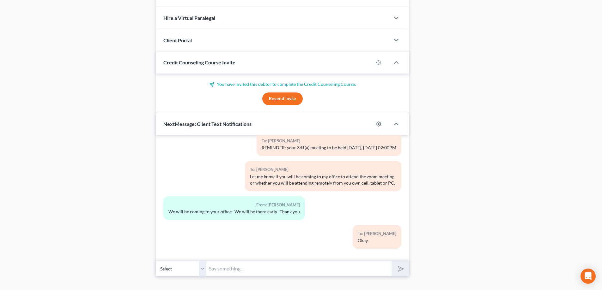
scroll to position [535, 0]
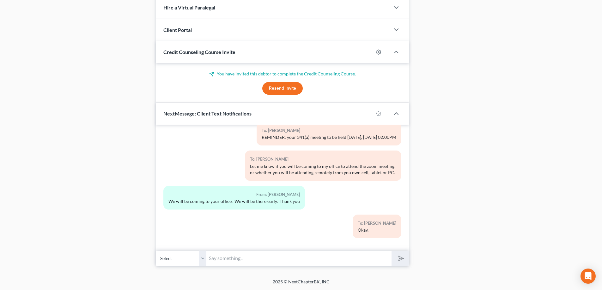
drag, startPoint x: 247, startPoint y: 261, endPoint x: 249, endPoint y: 253, distance: 8.8
click at [247, 250] on input "text" at bounding box center [298, 258] width 185 height 15
type input "REMINDER: My office address is 440 S. 7th Street, Louisville,"
drag, startPoint x: 313, startPoint y: 262, endPoint x: 167, endPoint y: 261, distance: 146.2
click at [167, 250] on div "Select +1 (502) 262-3164 - Benny Sutton +1 (502) 777-8972 - Ericka Sutton REMIN…" at bounding box center [282, 258] width 253 height 15
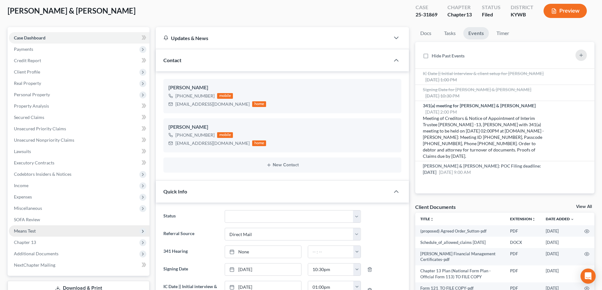
scroll to position [63, 0]
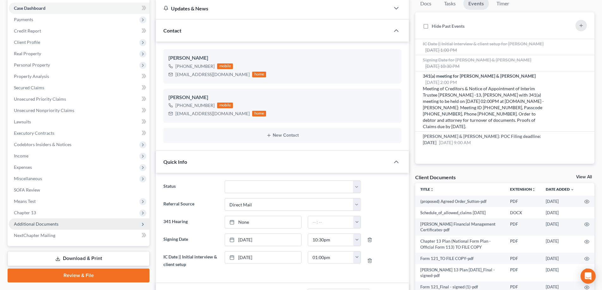
click at [48, 225] on span "Additional Documents" at bounding box center [36, 223] width 45 height 5
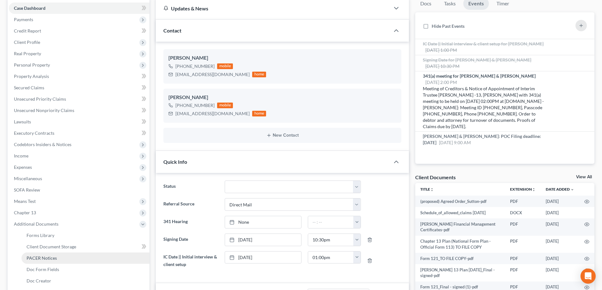
click at [57, 250] on link "PACER Notices" at bounding box center [85, 258] width 128 height 11
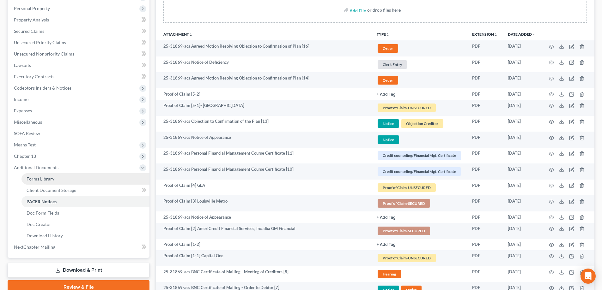
scroll to position [158, 0]
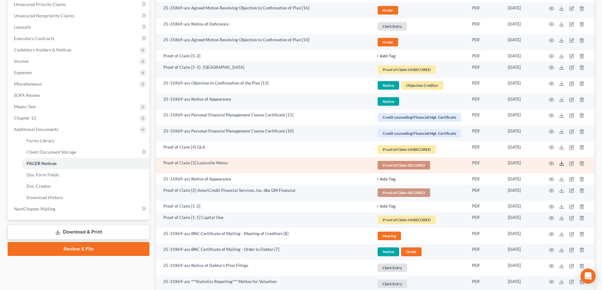
click at [532, 164] on icon at bounding box center [561, 163] width 5 height 5
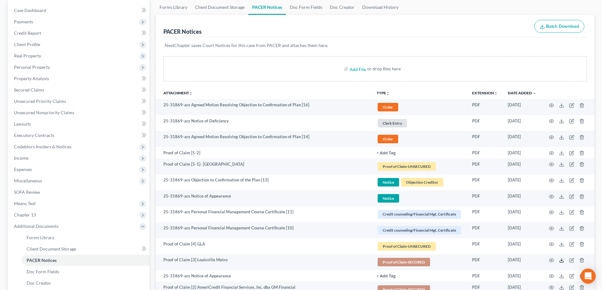
scroll to position [0, 0]
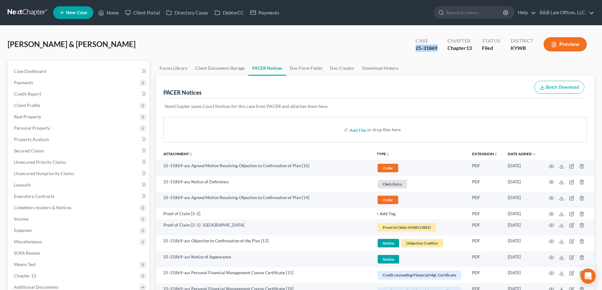
drag, startPoint x: 412, startPoint y: 49, endPoint x: 437, endPoint y: 50, distance: 25.6
click at [437, 50] on div "Case 25-31869" at bounding box center [426, 45] width 32 height 19
copy div "25-31869"
click at [353, 132] on input "file" at bounding box center [356, 129] width 15 height 11
type input "C:\fakepath\sutton ss.pdf"
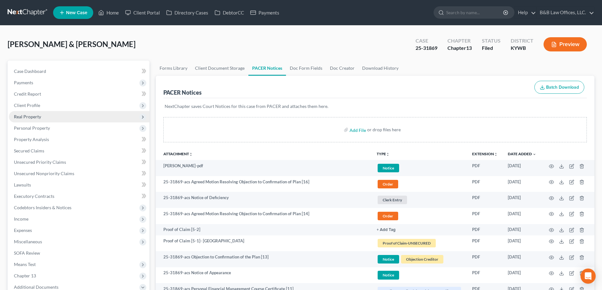
click at [45, 119] on span "Real Property" at bounding box center [79, 116] width 141 height 11
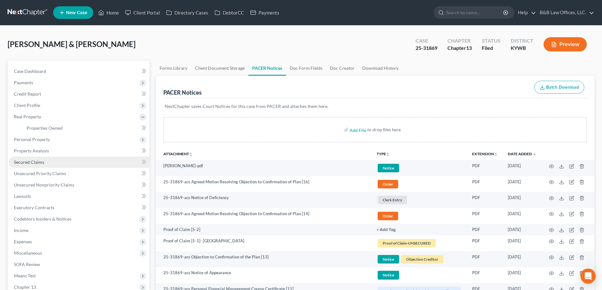
click at [47, 163] on link "Secured Claims" at bounding box center [79, 162] width 141 height 11
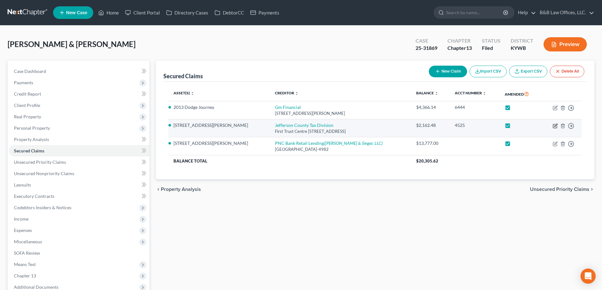
click at [532, 126] on icon "button" at bounding box center [554, 125] width 5 height 5
select select "18"
select select "7"
select select "2"
select select "1"
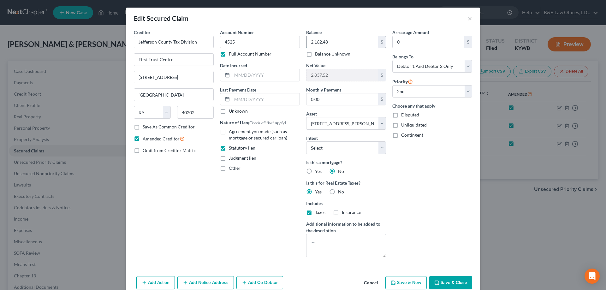
click at [339, 40] on input "2,162.48" at bounding box center [343, 42] width 72 height 12
drag, startPoint x: 336, startPoint y: 41, endPoint x: 297, endPoint y: 42, distance: 39.2
click at [297, 42] on div "Creditor * Jefferson County Tax Division First Trust Centre 200 S. Fifth Street…" at bounding box center [303, 145] width 345 height 233
type input "723.70"
click at [443, 250] on button "Save & Close" at bounding box center [451, 282] width 43 height 13
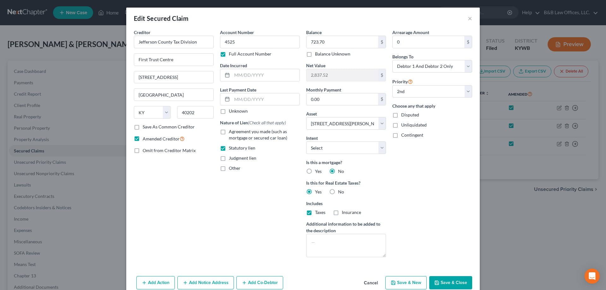
select select
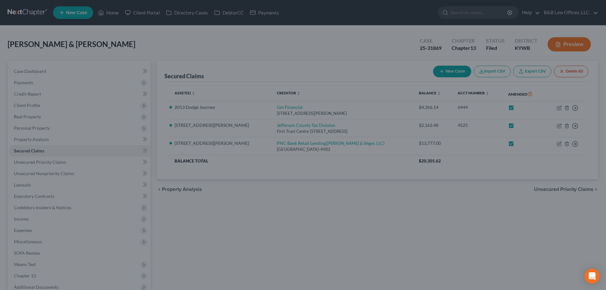
type input "4,276.30"
select select "7"
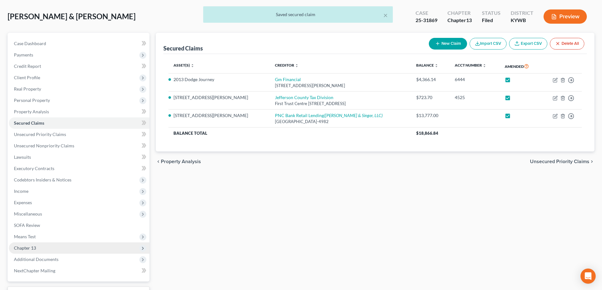
scroll to position [80, 0]
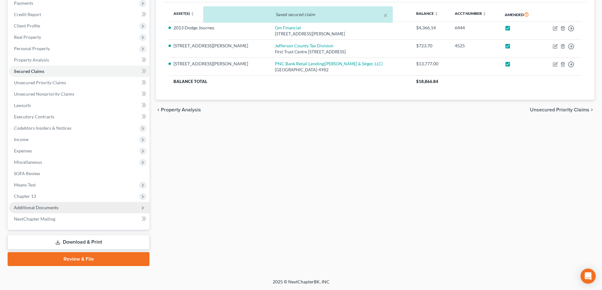
click at [40, 211] on span "Additional Documents" at bounding box center [79, 207] width 141 height 11
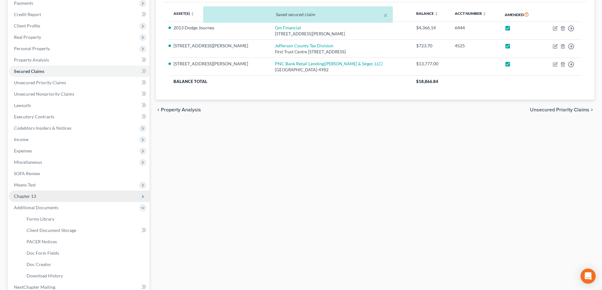
click at [33, 193] on span "Chapter 13" at bounding box center [79, 196] width 141 height 11
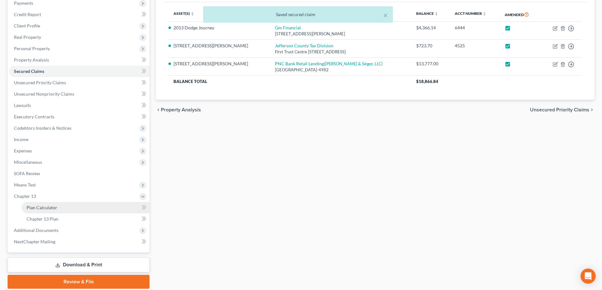
click at [47, 207] on span "Plan Calculator" at bounding box center [42, 207] width 31 height 5
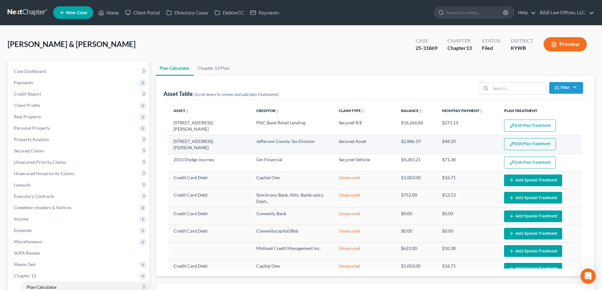
select select "59"
click at [508, 141] on button "Edit Plan Treatment" at bounding box center [530, 144] width 52 height 12
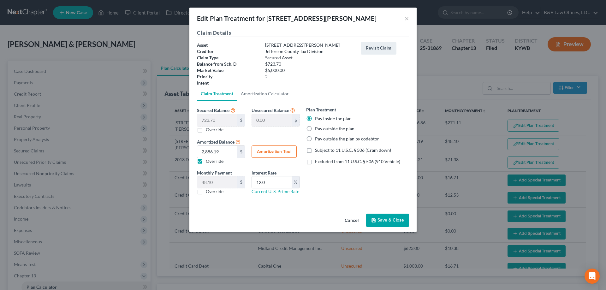
click at [206, 163] on label "Override" at bounding box center [215, 161] width 18 height 6
click at [208, 162] on input "Override" at bounding box center [210, 160] width 4 height 4
checkbox input "false"
type input "12.06"
click at [272, 153] on button "Amortization Tool" at bounding box center [274, 152] width 45 height 13
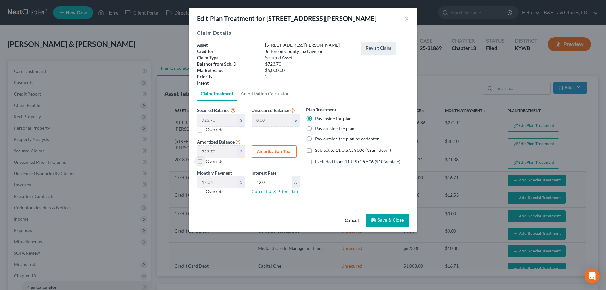
type input "723.70"
type input "12.0"
type input "60"
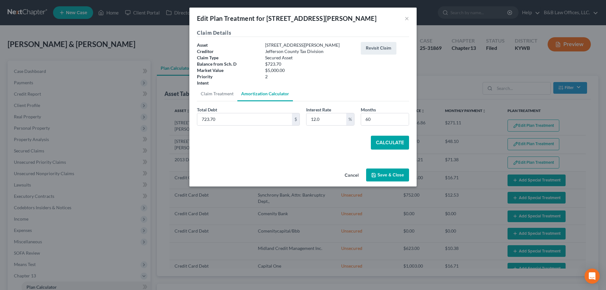
click at [388, 143] on button "Calculate" at bounding box center [390, 143] width 38 height 14
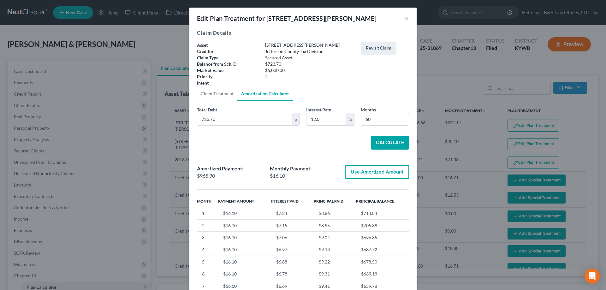
click at [372, 173] on button "Use Amortized Amount" at bounding box center [377, 172] width 64 height 14
type input "965.89"
checkbox input "true"
type input "16.09"
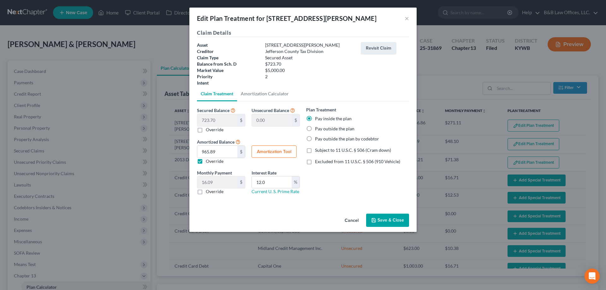
click at [383, 220] on button "Save & Close" at bounding box center [387, 220] width 43 height 13
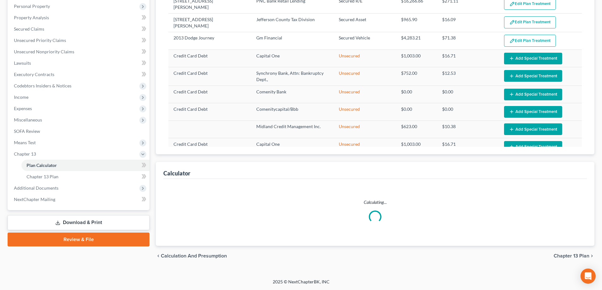
select select "59"
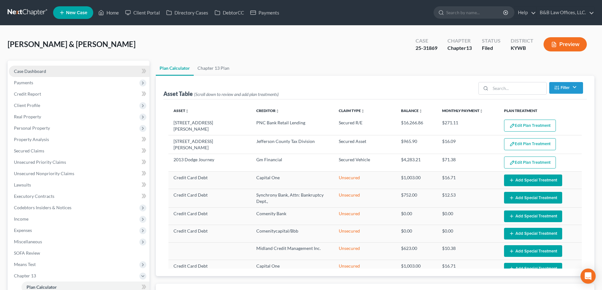
click at [28, 70] on span "Case Dashboard" at bounding box center [30, 71] width 32 height 5
select select "2"
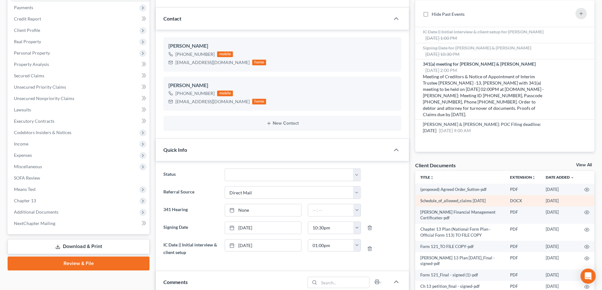
scroll to position [95, 0]
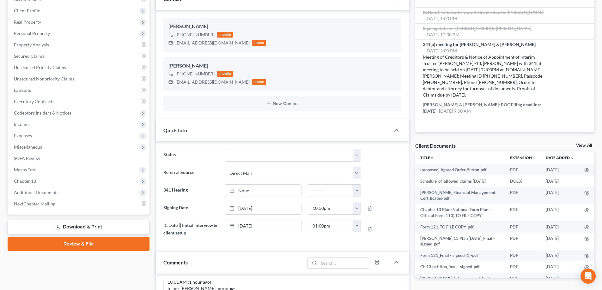
click at [532, 144] on link "View All" at bounding box center [584, 145] width 16 height 4
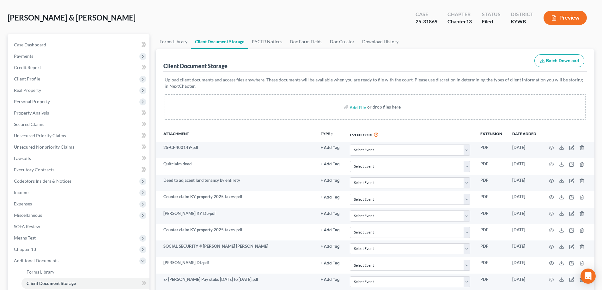
scroll to position [23, 0]
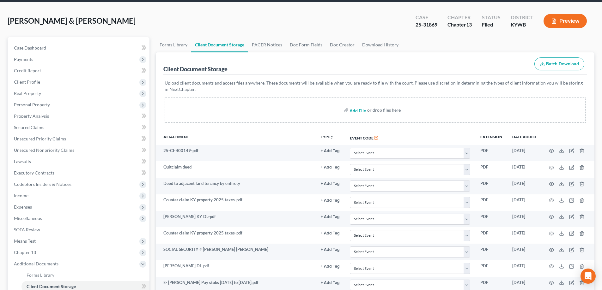
click at [357, 112] on input "file" at bounding box center [356, 110] width 15 height 11
type input "C:\fakepath\proof of 2023 taxes paid on 1908.pdf"
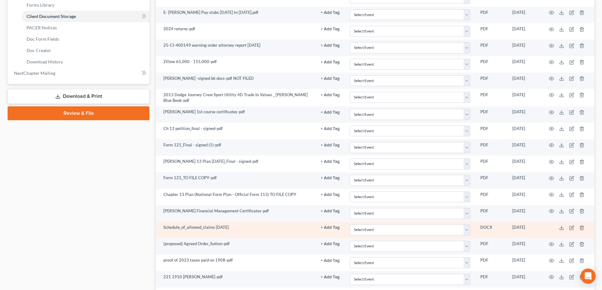
scroll to position [357, 0]
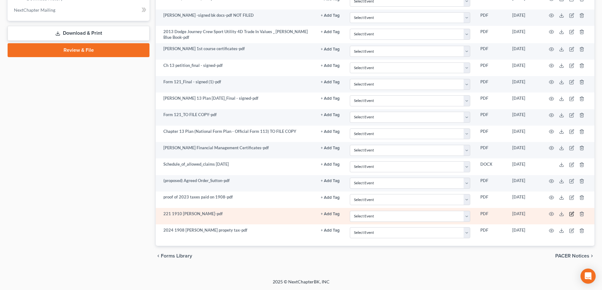
click at [532, 214] on icon "button" at bounding box center [571, 214] width 5 height 5
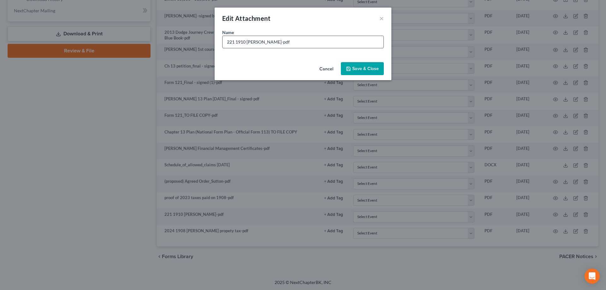
click at [233, 42] on input "221 1910 Baird-pdf" at bounding box center [303, 42] width 161 height 12
type input "2024 1910 Baird-pdf"
click at [353, 68] on span "Save & Close" at bounding box center [365, 68] width 27 height 5
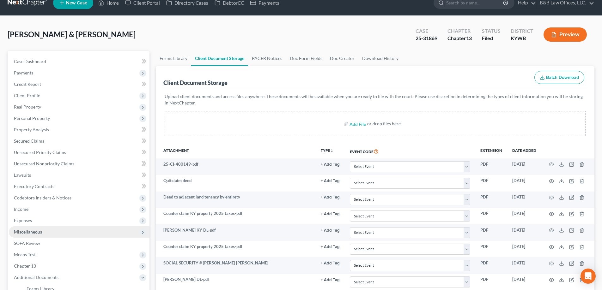
scroll to position [9, 0]
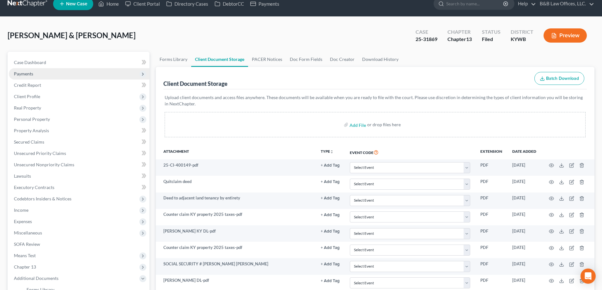
click at [72, 74] on span "Payments" at bounding box center [79, 73] width 141 height 11
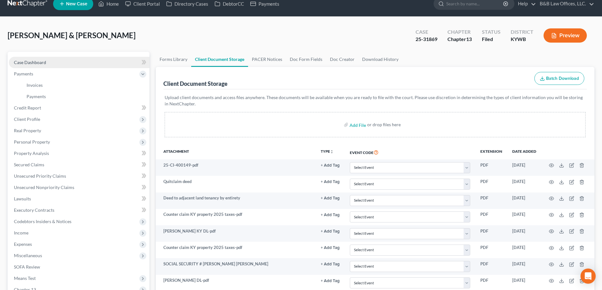
click at [75, 65] on link "Case Dashboard" at bounding box center [79, 62] width 141 height 11
select select "2"
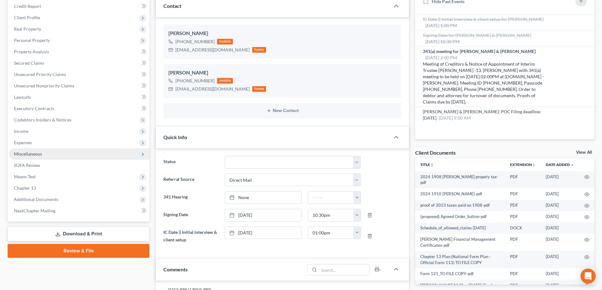
scroll to position [95, 0]
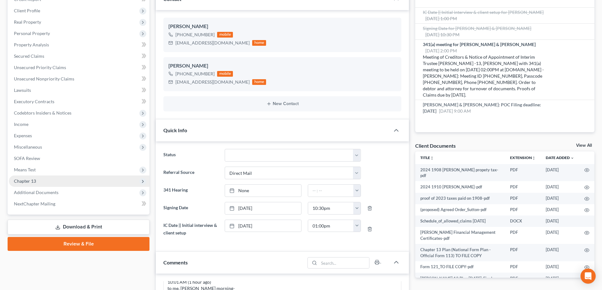
click at [42, 182] on span "Chapter 13" at bounding box center [79, 181] width 141 height 11
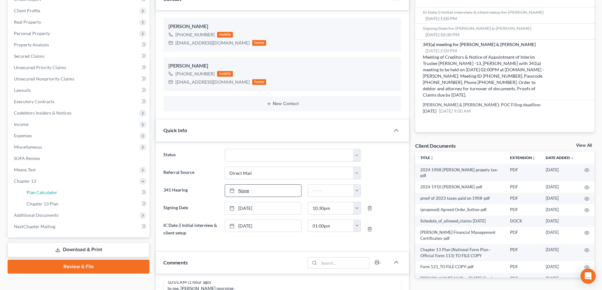
click at [53, 192] on span "Plan Calculator" at bounding box center [42, 192] width 31 height 5
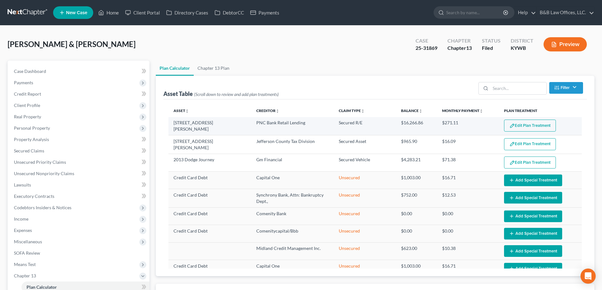
select select "59"
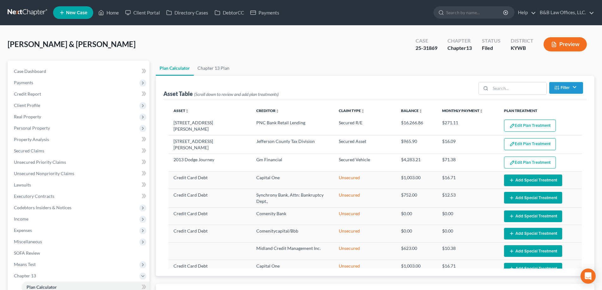
click at [517, 144] on button "Edit Plan Treatment" at bounding box center [530, 144] width 52 height 12
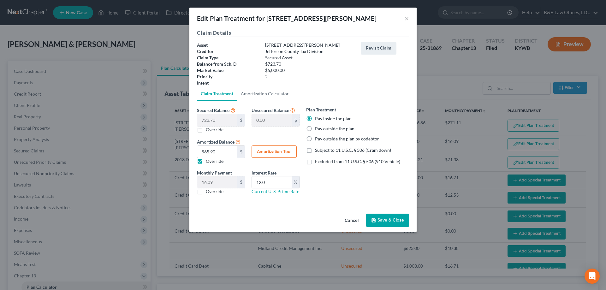
click at [286, 156] on button "Amortization Tool" at bounding box center [274, 152] width 45 height 13
type input "723.70"
type input "12.0"
type input "60"
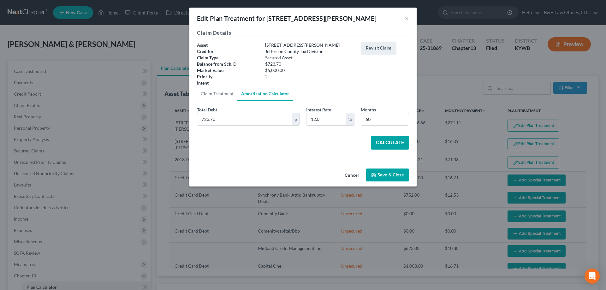
click at [359, 177] on button "Cancel" at bounding box center [352, 175] width 24 height 13
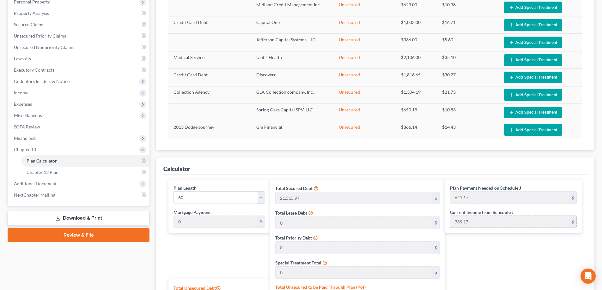
scroll to position [158, 0]
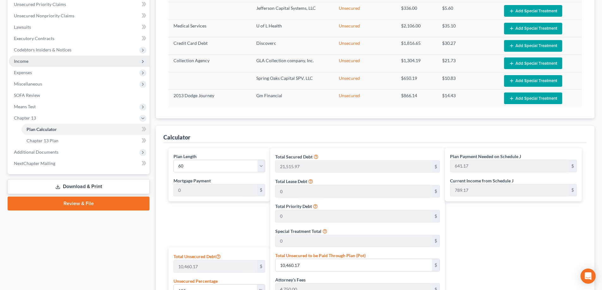
click at [23, 61] on span "Income" at bounding box center [21, 60] width 15 height 5
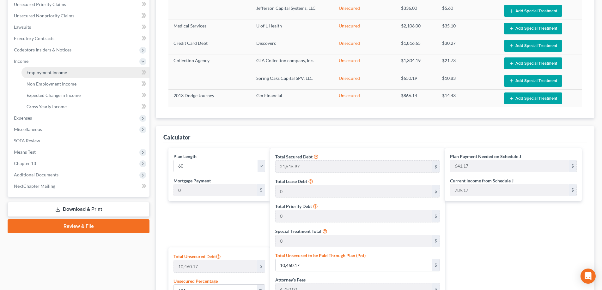
click at [53, 74] on span "Employment Income" at bounding box center [47, 72] width 40 height 5
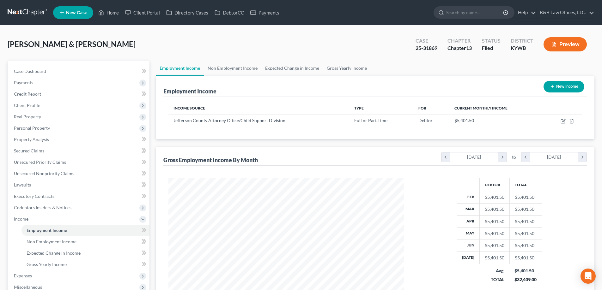
scroll to position [118, 248]
click at [28, 74] on span "Case Dashboard" at bounding box center [30, 71] width 32 height 5
select select "2"
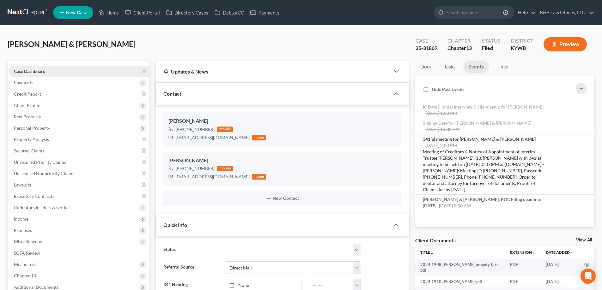
scroll to position [1830, 0]
drag, startPoint x: 401, startPoint y: 51, endPoint x: 438, endPoint y: 51, distance: 37.6
click at [438, 51] on div "Sutton, Benny & Ericka Upgraded Case 25-31869 Chapter Chapter 13 Status Filed D…" at bounding box center [301, 46] width 587 height 27
copy div "25-31869"
click at [532, 238] on link "View All" at bounding box center [584, 240] width 16 height 4
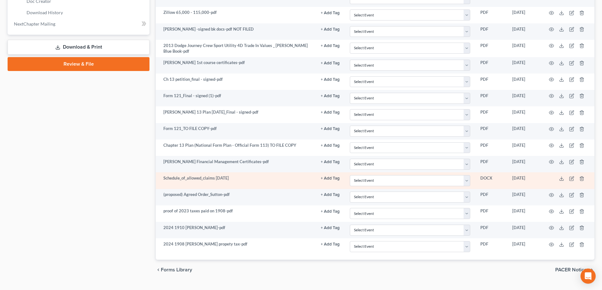
scroll to position [357, 0]
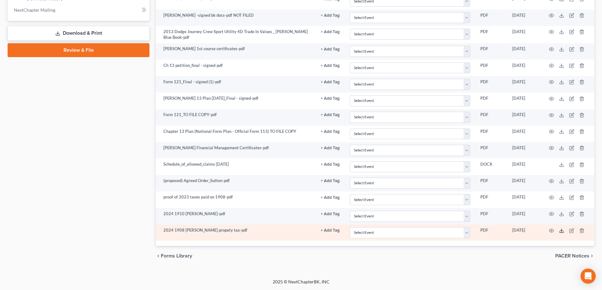
click at [532, 231] on icon at bounding box center [561, 230] width 5 height 5
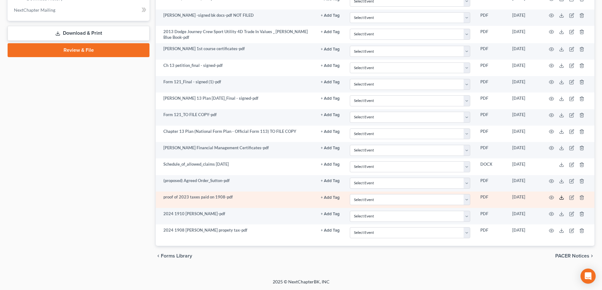
click at [532, 197] on icon at bounding box center [561, 197] width 5 height 5
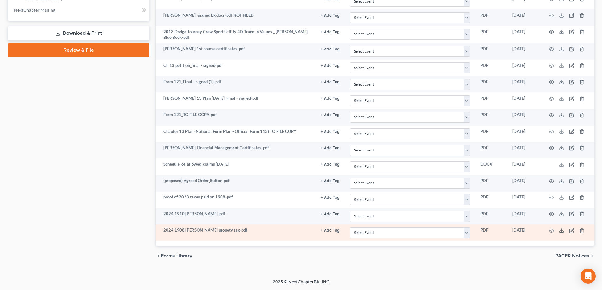
click at [532, 231] on icon at bounding box center [561, 230] width 5 height 5
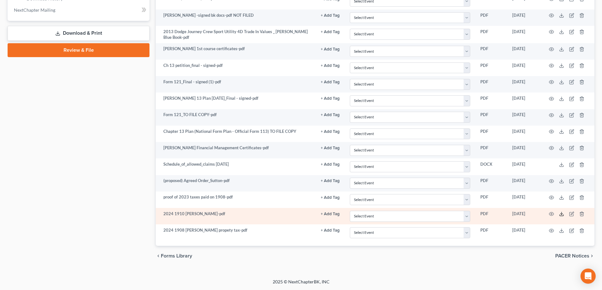
click at [532, 214] on polyline at bounding box center [561, 214] width 2 height 1
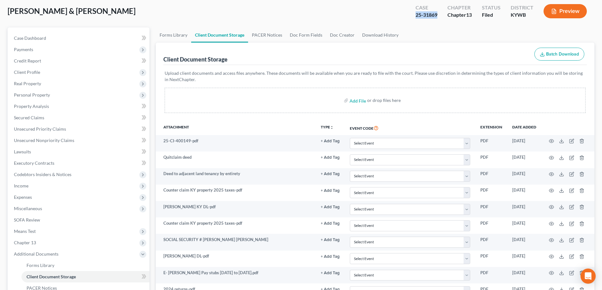
scroll to position [32, 0]
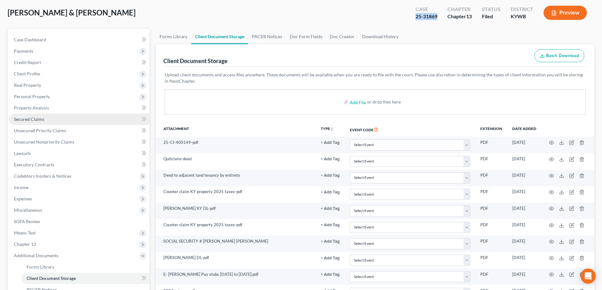
click at [38, 119] on span "Secured Claims" at bounding box center [29, 119] width 30 height 5
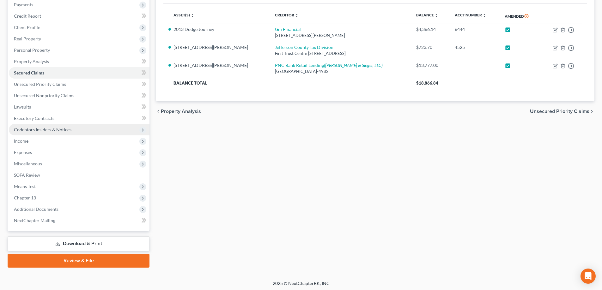
scroll to position [80, 0]
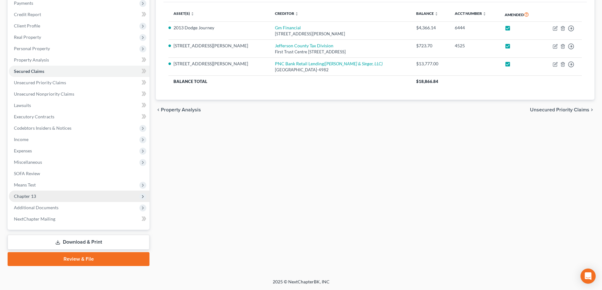
click at [43, 196] on span "Chapter 13" at bounding box center [79, 196] width 141 height 11
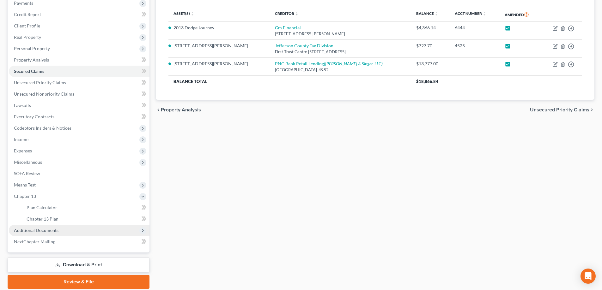
click at [47, 231] on span "Additional Documents" at bounding box center [36, 230] width 45 height 5
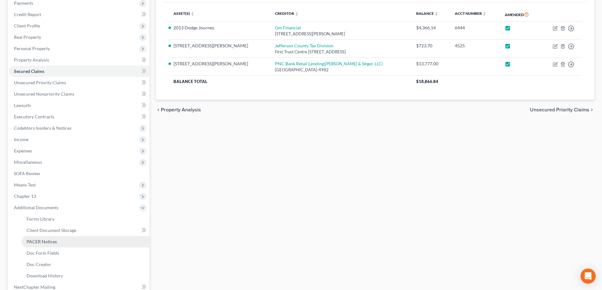
click at [51, 244] on span "PACER Notices" at bounding box center [42, 241] width 30 height 5
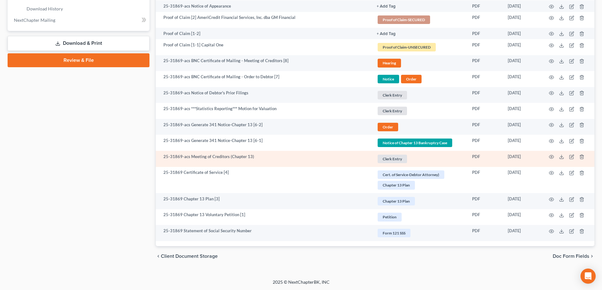
scroll to position [347, 0]
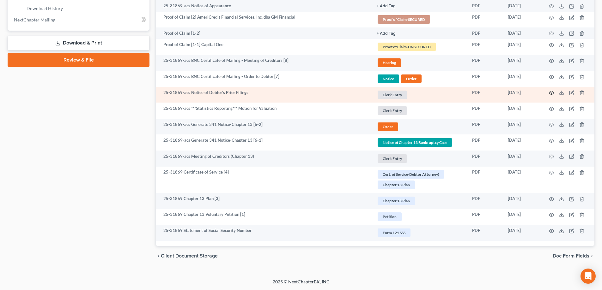
click at [532, 92] on icon "button" at bounding box center [551, 92] width 5 height 5
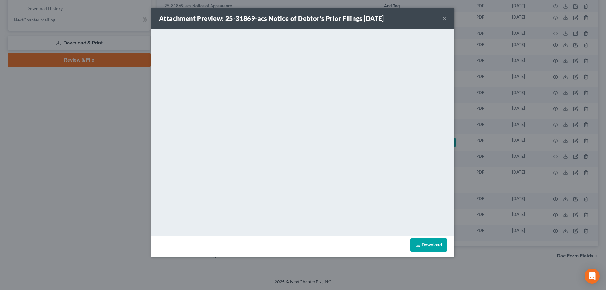
click at [446, 18] on button "×" at bounding box center [445, 19] width 4 height 8
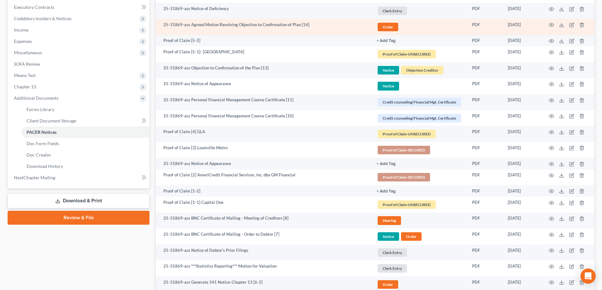
scroll to position [221, 0]
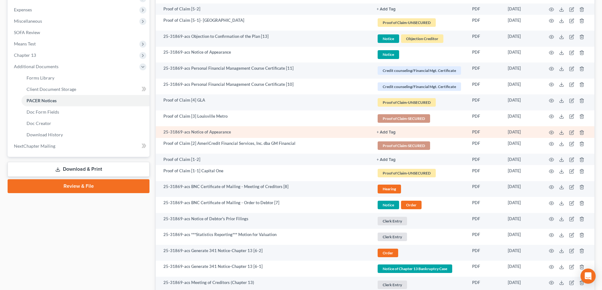
click at [532, 134] on td at bounding box center [567, 131] width 53 height 11
click at [532, 134] on icon "button" at bounding box center [551, 132] width 5 height 5
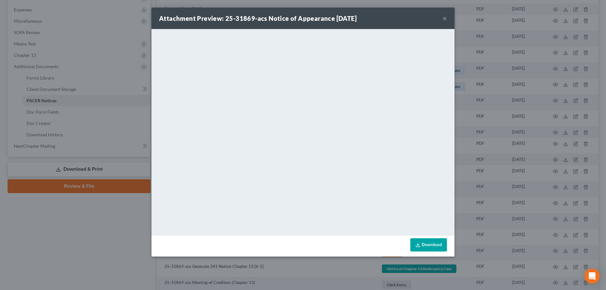
click at [446, 17] on button "×" at bounding box center [445, 19] width 4 height 8
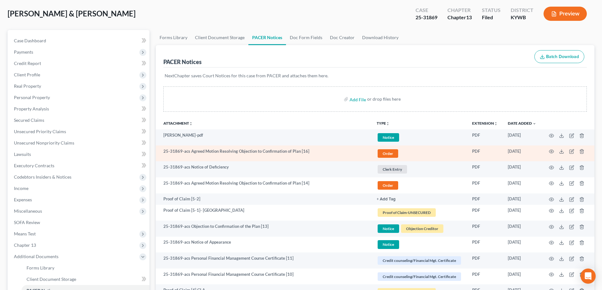
scroll to position [0, 0]
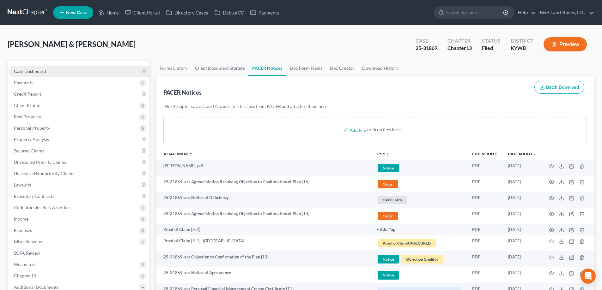
click at [45, 66] on link "Case Dashboard" at bounding box center [79, 71] width 141 height 11
select select "2"
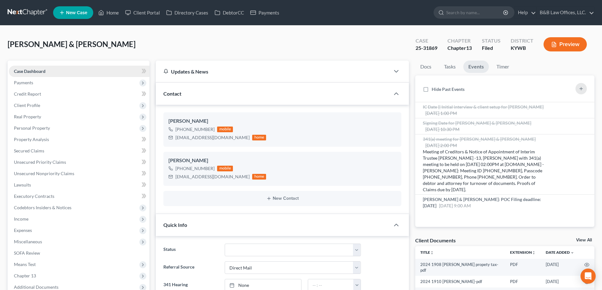
scroll to position [1830, 0]
click at [32, 81] on span "Payments" at bounding box center [23, 82] width 19 height 5
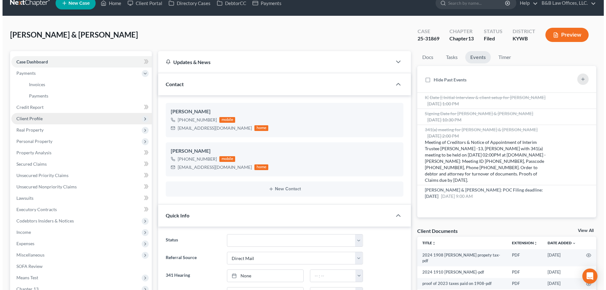
scroll to position [0, 0]
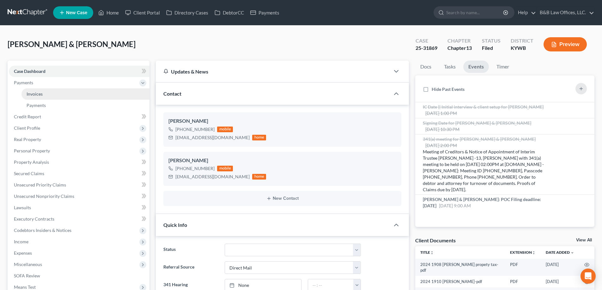
click at [76, 95] on link "Invoices" at bounding box center [85, 93] width 128 height 11
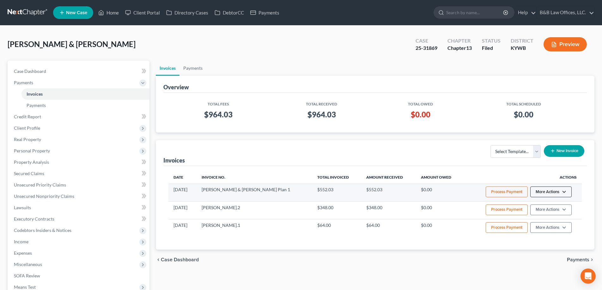
click at [532, 194] on button "More Actions" at bounding box center [550, 192] width 41 height 11
click at [532, 206] on link "View/Edit" at bounding box center [559, 205] width 74 height 11
select select "1"
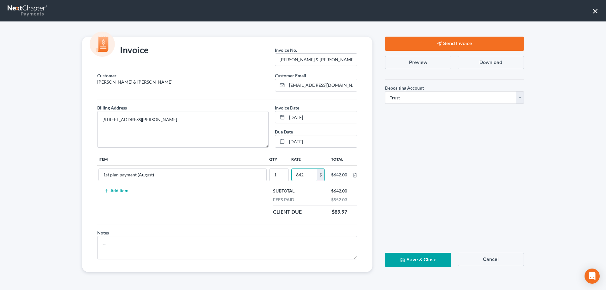
type input "642"
click at [410, 250] on button "Save & Close" at bounding box center [418, 260] width 66 height 14
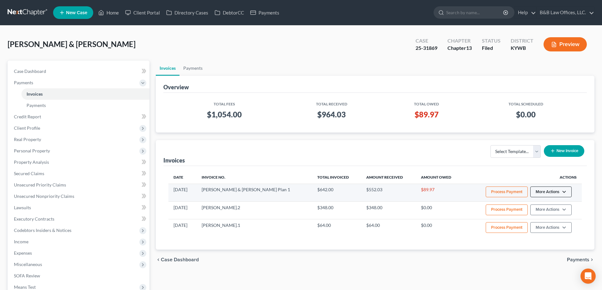
click at [532, 193] on button "More Actions" at bounding box center [550, 192] width 41 height 11
click at [532, 203] on link "View/Edit" at bounding box center [559, 205] width 74 height 11
select select "1"
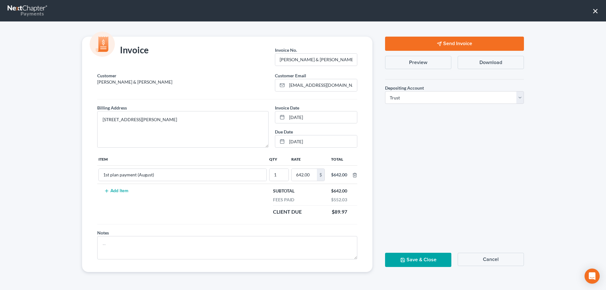
click at [460, 42] on button "Send Invoice" at bounding box center [454, 44] width 139 height 14
click at [412, 250] on button "Save & Close" at bounding box center [418, 260] width 66 height 14
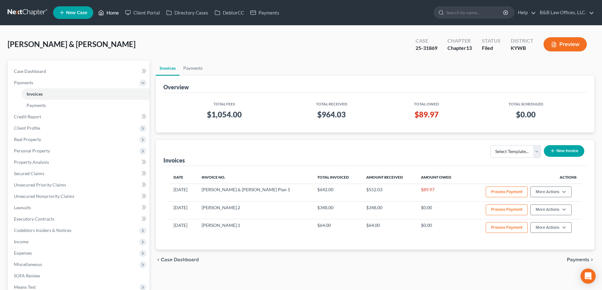
click at [111, 12] on link "Home" at bounding box center [108, 12] width 27 height 11
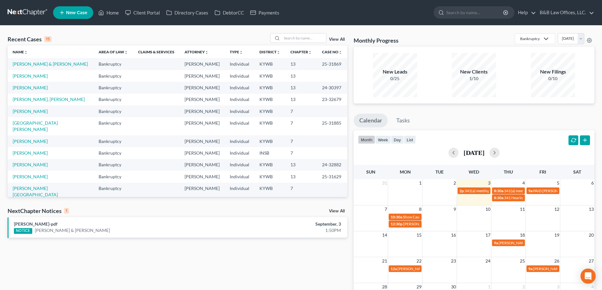
click at [333, 211] on link "View All" at bounding box center [337, 211] width 16 height 4
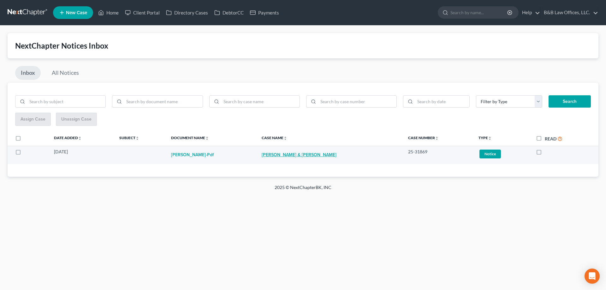
click at [302, 155] on link "Benny Sutton & Ericka Sutton" at bounding box center [299, 155] width 75 height 13
select select "6"
select select "2"
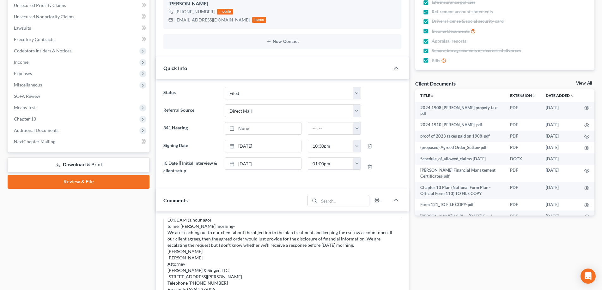
scroll to position [1830, 0]
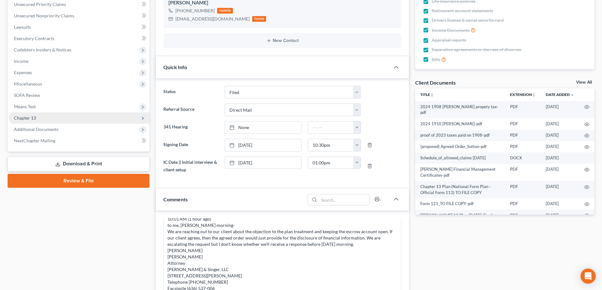
click at [60, 122] on span "Chapter 13" at bounding box center [79, 117] width 141 height 11
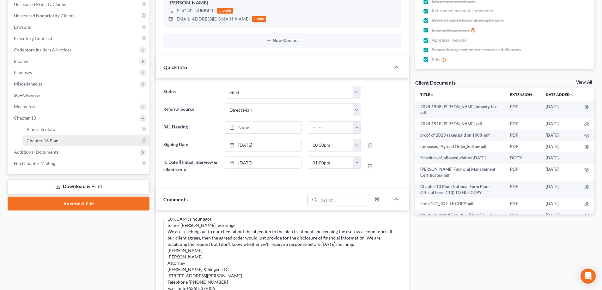
click at [62, 142] on link "Chapter 13 Plan" at bounding box center [85, 140] width 128 height 11
click at [60, 149] on ul "Case Dashboard Payments Invoices Payments Payments Credit Report Client Profile" at bounding box center [79, 39] width 141 height 262
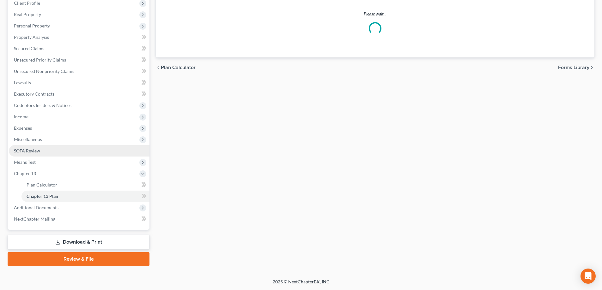
scroll to position [50, 0]
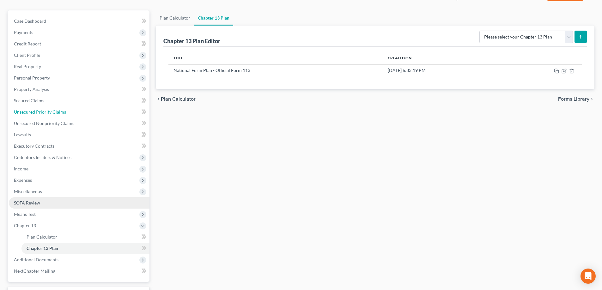
click at [59, 153] on ul "Case Dashboard Payments Invoices Payments Payments Credit Report Client Profile" at bounding box center [79, 146] width 141 height 262
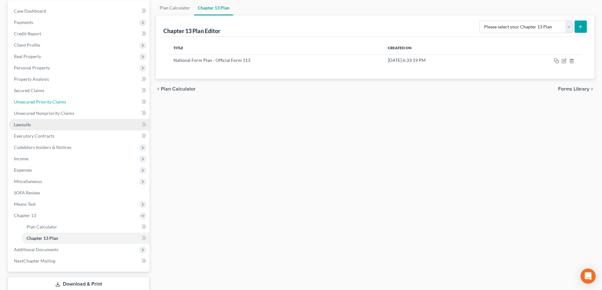
scroll to position [102, 0]
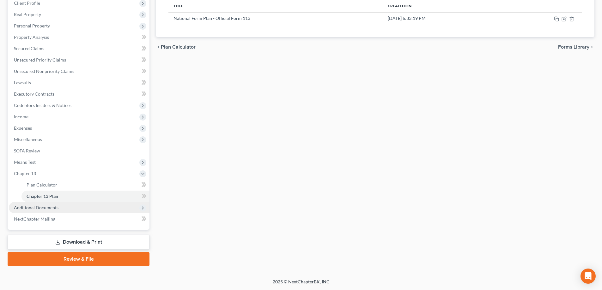
click at [64, 206] on span "Additional Documents" at bounding box center [79, 207] width 141 height 11
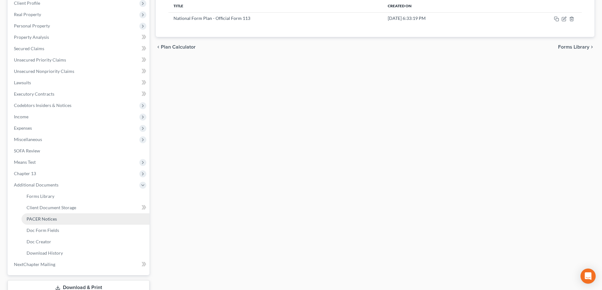
click at [63, 217] on link "PACER Notices" at bounding box center [85, 219] width 128 height 11
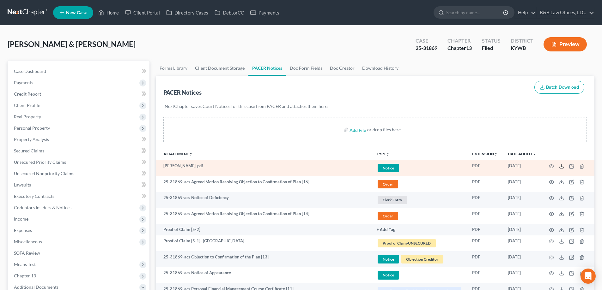
click at [532, 167] on icon at bounding box center [561, 166] width 5 height 5
click at [532, 166] on icon "button" at bounding box center [581, 166] width 5 height 5
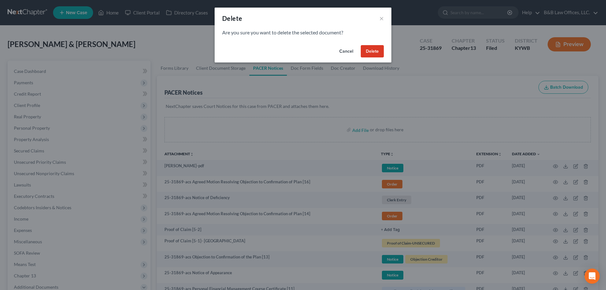
click at [371, 52] on button "Delete" at bounding box center [372, 51] width 23 height 13
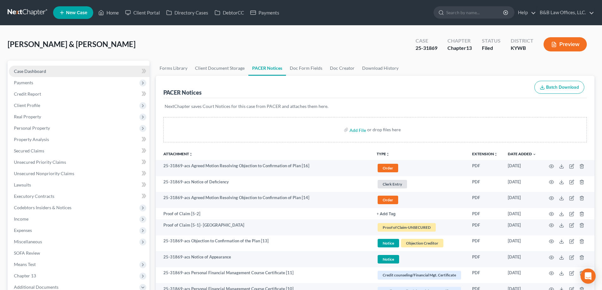
drag, startPoint x: 51, startPoint y: 68, endPoint x: 48, endPoint y: 68, distance: 3.5
click at [51, 68] on link "Case Dashboard" at bounding box center [79, 71] width 141 height 11
select select "2"
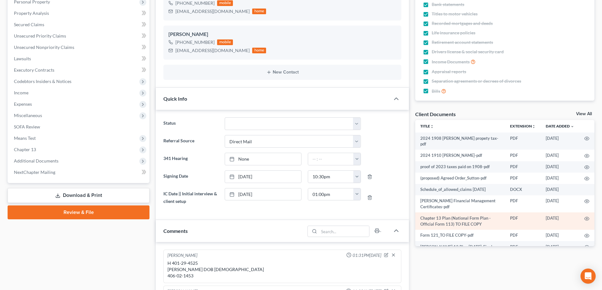
scroll to position [410, 0]
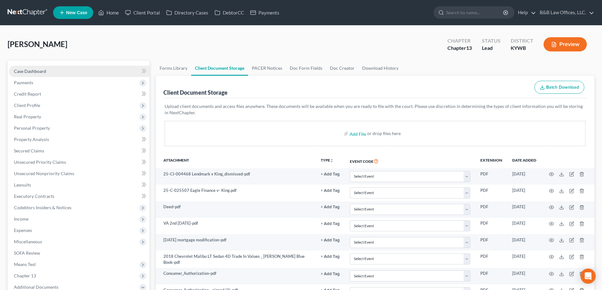
click at [54, 71] on link "Case Dashboard" at bounding box center [79, 71] width 141 height 11
select select "2"
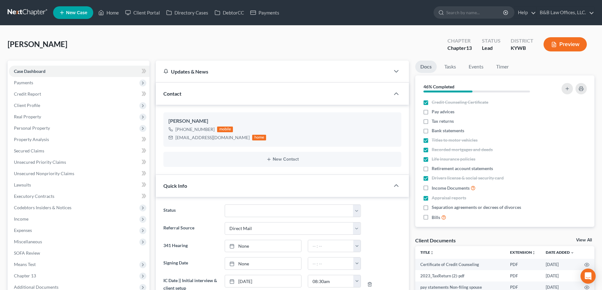
scroll to position [1705, 0]
select select "10"
select select "2"
select select "0"
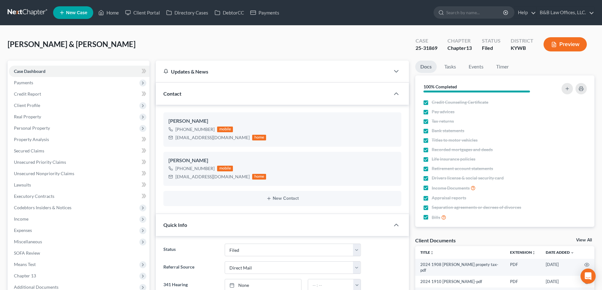
select select "6"
select select "2"
select select "0"
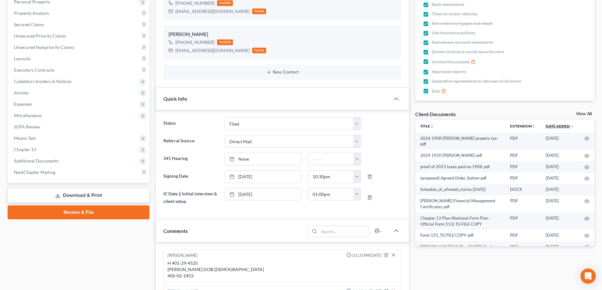
scroll to position [1830, 0]
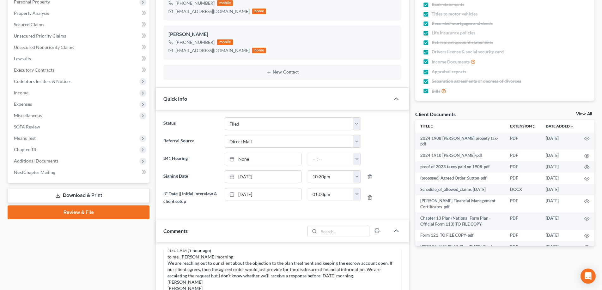
click at [580, 114] on link "View All" at bounding box center [584, 114] width 16 height 4
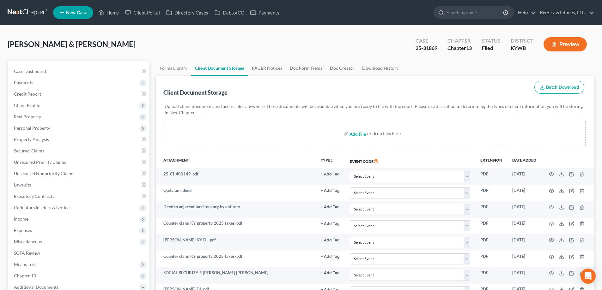
click at [353, 132] on input "file" at bounding box center [356, 133] width 15 height 11
type input "C:\fakepath\sutton ss.pdf"
click at [114, 14] on link "Home" at bounding box center [108, 12] width 27 height 11
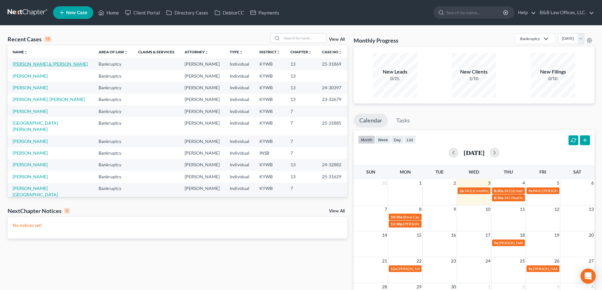
click at [37, 65] on link "Sutton, Benny & Ericka" at bounding box center [50, 63] width 75 height 5
select select "2"
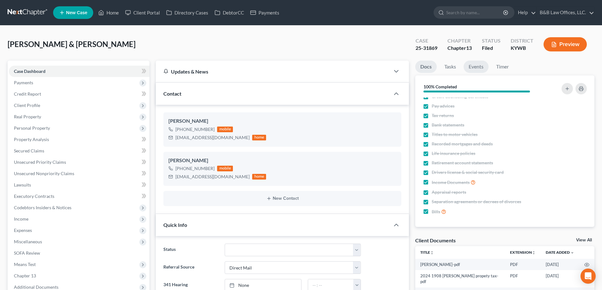
click at [475, 65] on link "Events" at bounding box center [475, 67] width 25 height 12
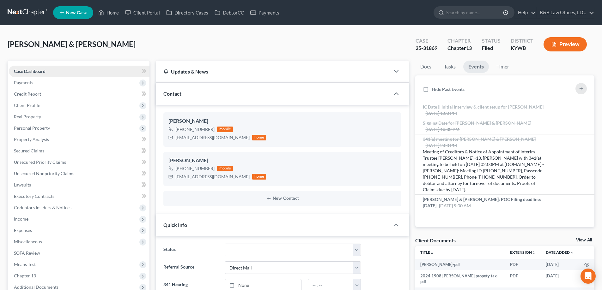
drag, startPoint x: 52, startPoint y: 71, endPoint x: 49, endPoint y: 73, distance: 3.7
click at [52, 71] on link "Case Dashboard" at bounding box center [79, 71] width 141 height 11
click at [581, 89] on line "button" at bounding box center [580, 89] width 3 height 0
select select "Days"
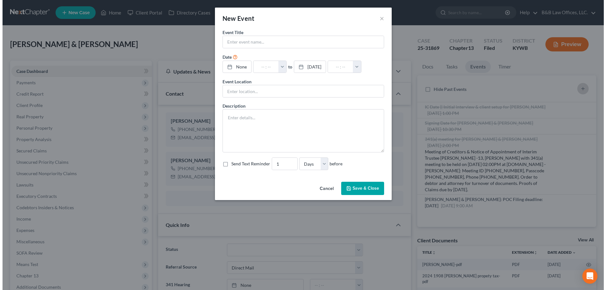
scroll to position [1824, 0]
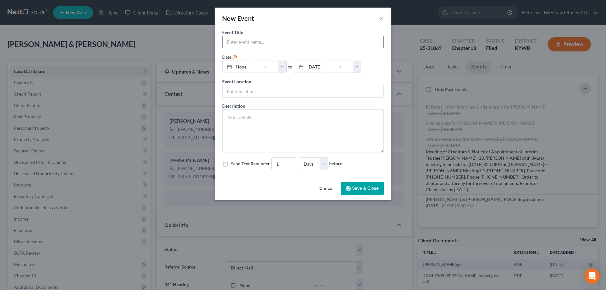
click at [253, 41] on input "text" at bounding box center [303, 42] width 161 height 12
type input "Sutton (13) send 1st plan payment to the trustee"
click at [238, 70] on link "None" at bounding box center [237, 67] width 28 height 12
type input "9/3/2025"
click at [290, 69] on button "button" at bounding box center [285, 67] width 8 height 12
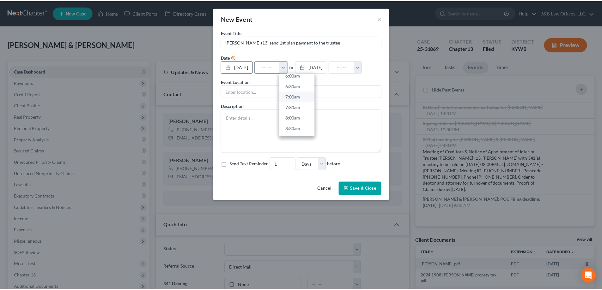
scroll to position [190, 0]
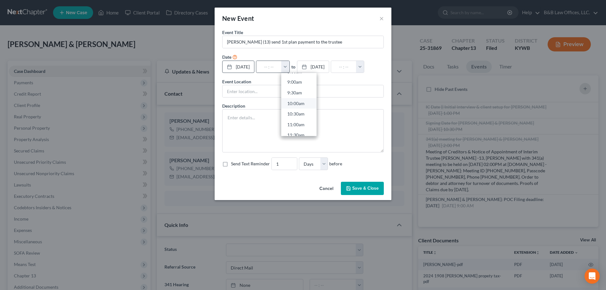
click at [304, 104] on link "10:00am" at bounding box center [298, 103] width 35 height 11
type input "10:00am"
type input "11:00am"
click at [361, 188] on button "Save & Close" at bounding box center [362, 188] width 43 height 13
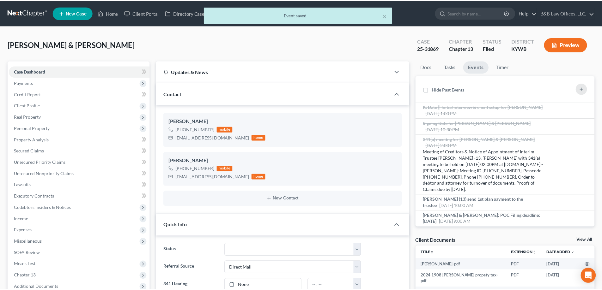
scroll to position [1830, 0]
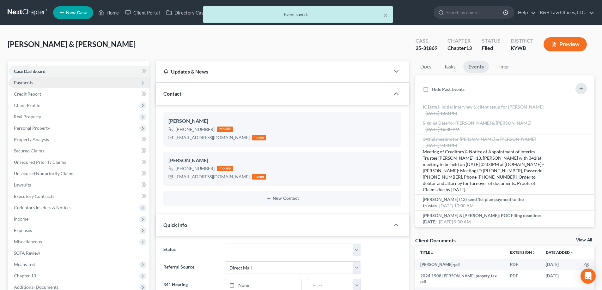
click at [47, 83] on span "Payments" at bounding box center [79, 82] width 141 height 11
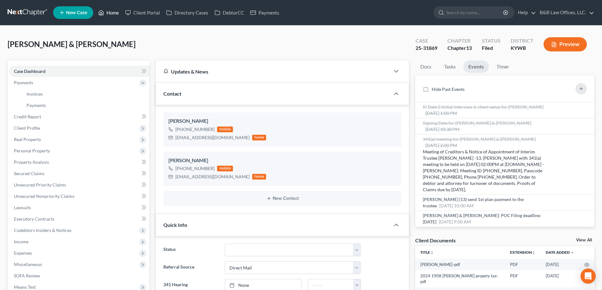
click at [112, 14] on link "Home" at bounding box center [108, 12] width 27 height 11
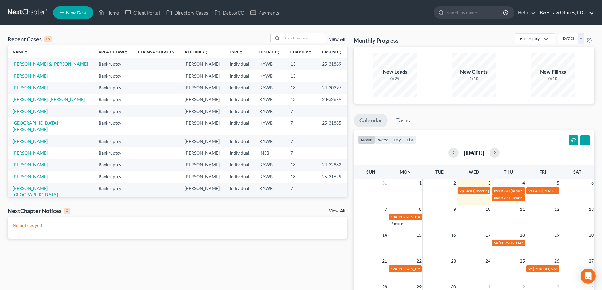
click at [558, 13] on link "B&B Law Offices, LLC." at bounding box center [564, 12] width 57 height 11
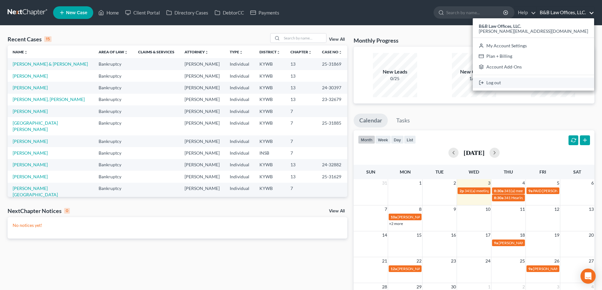
click at [551, 82] on link "Log out" at bounding box center [532, 83] width 121 height 11
